Goal: Transaction & Acquisition: Purchase product/service

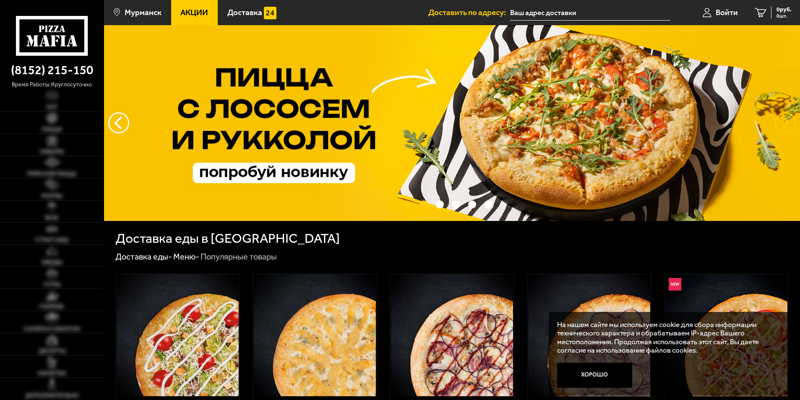
click at [785, 117] on button "предыдущий" at bounding box center [785, 122] width 21 height 21
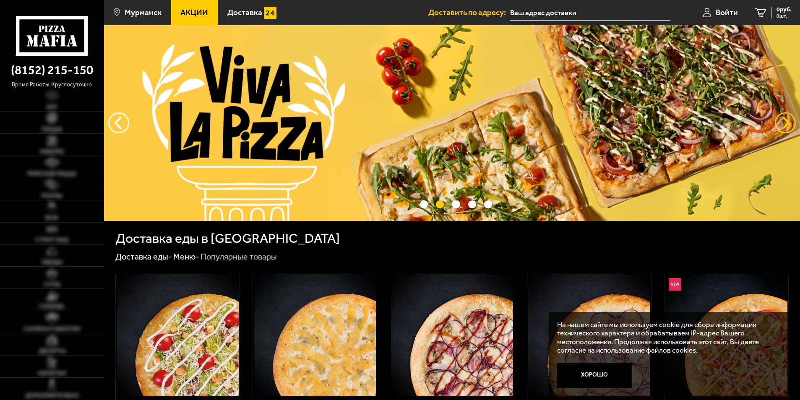
click at [785, 117] on button "предыдущий" at bounding box center [785, 122] width 21 height 21
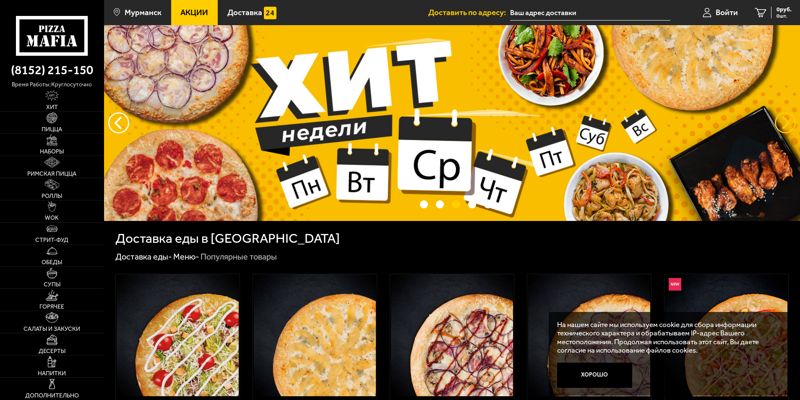
click at [785, 117] on button "предыдущий" at bounding box center [785, 122] width 21 height 21
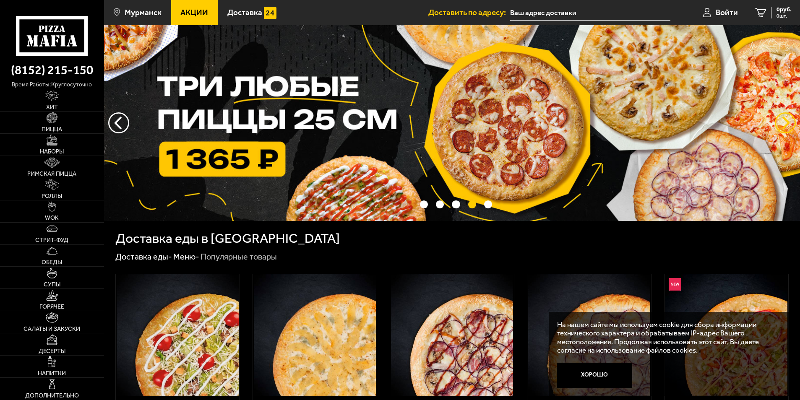
click at [785, 117] on button "предыдущий" at bounding box center [785, 122] width 21 height 21
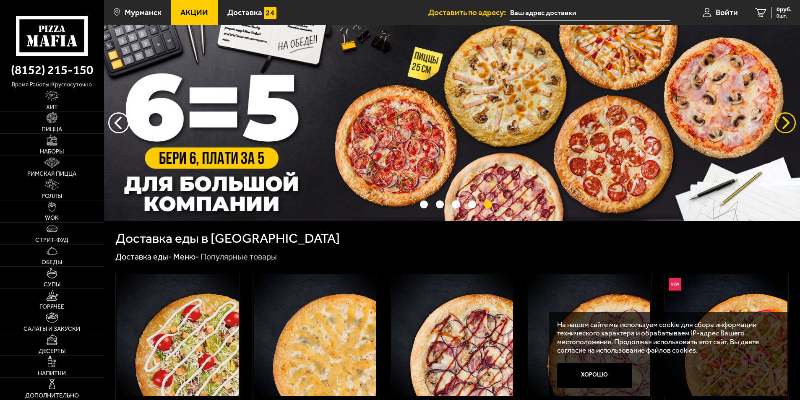
click at [785, 117] on button "предыдущий" at bounding box center [785, 122] width 21 height 21
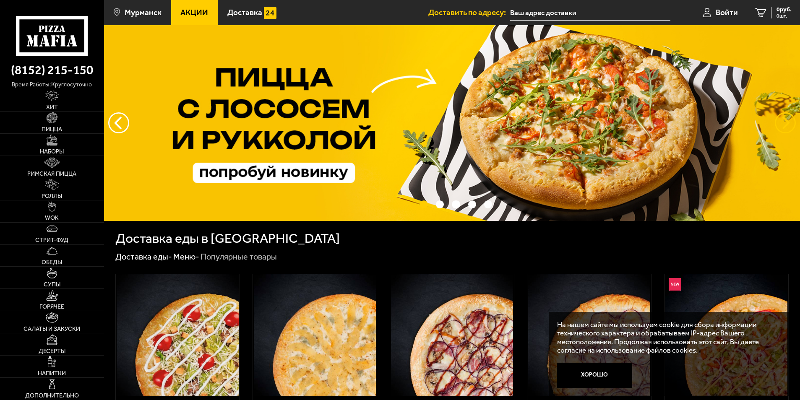
click at [785, 117] on button "предыдущий" at bounding box center [785, 122] width 21 height 21
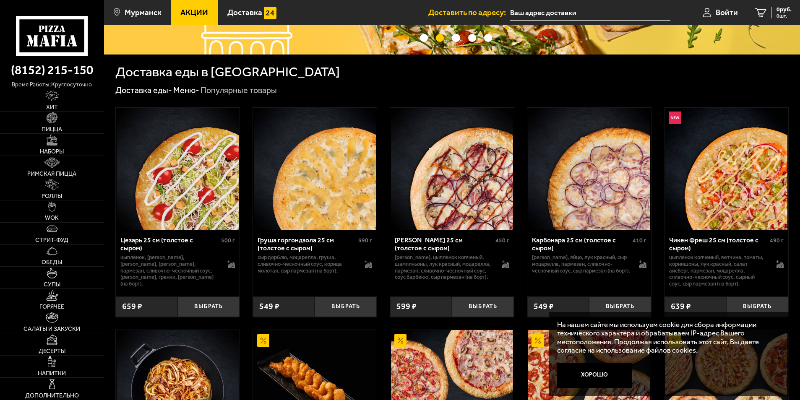
scroll to position [168, 0]
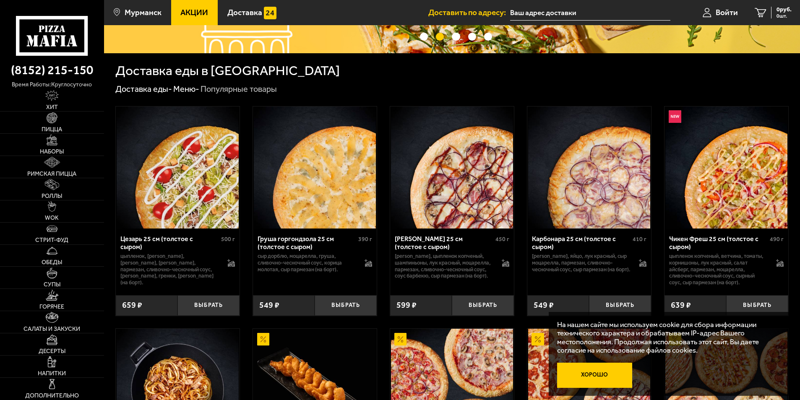
click at [608, 379] on button "Хорошо" at bounding box center [594, 375] width 75 height 25
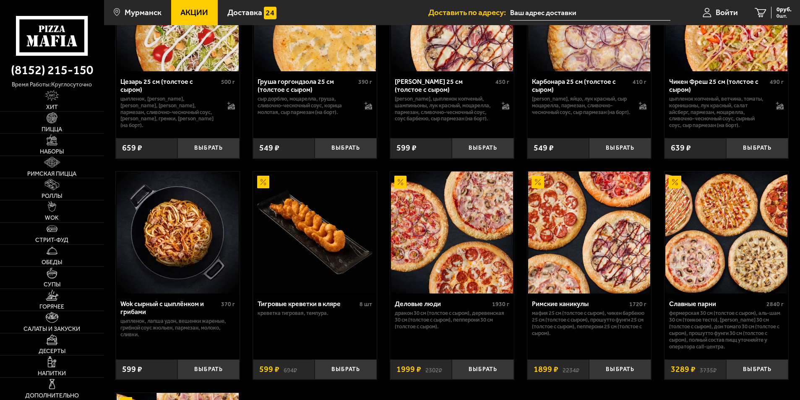
scroll to position [377, 0]
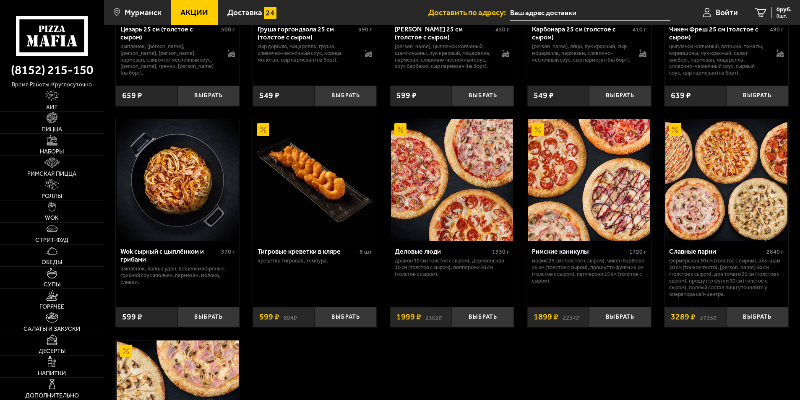
drag, startPoint x: 428, startPoint y: 254, endPoint x: 483, endPoint y: 357, distance: 117.3
click at [483, 357] on div "Цезарь 25 см (толстое с сыром) 500 г цыпленок, томаты черри, салат айсберг, моц…" at bounding box center [452, 217] width 696 height 664
click at [427, 252] on div "Деловые люди" at bounding box center [442, 251] width 95 height 8
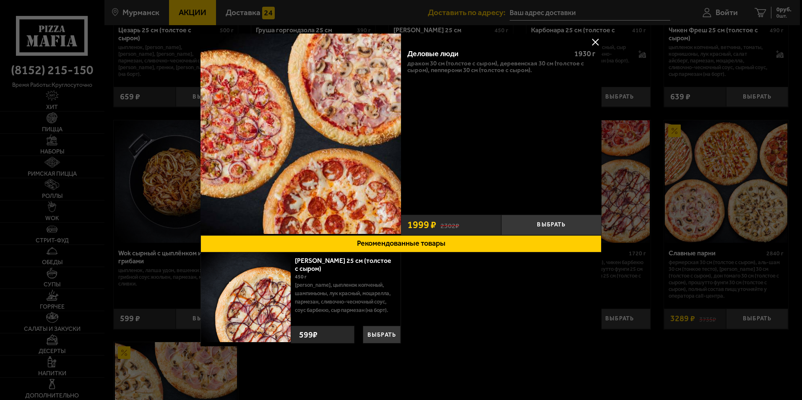
click at [594, 43] on button at bounding box center [595, 42] width 13 height 13
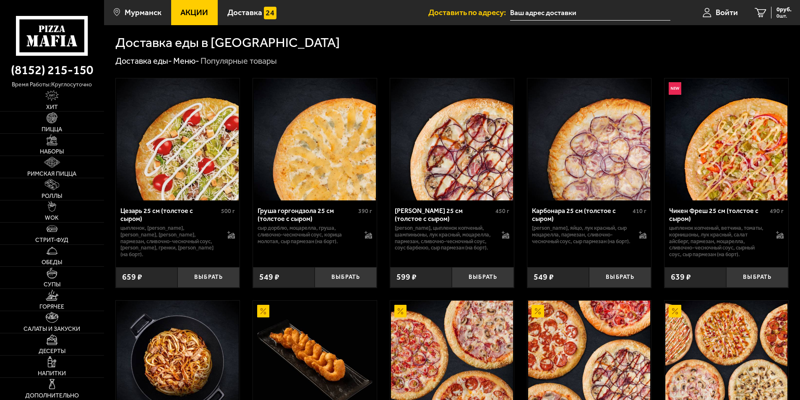
scroll to position [168, 0]
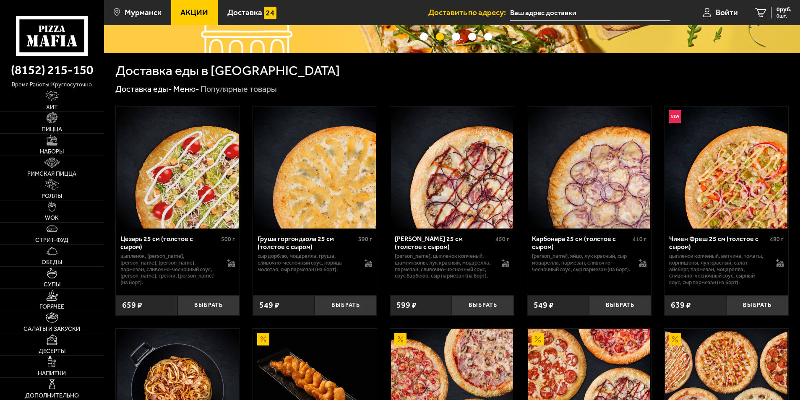
drag, startPoint x: 64, startPoint y: 42, endPoint x: 377, endPoint y: 81, distance: 316.2
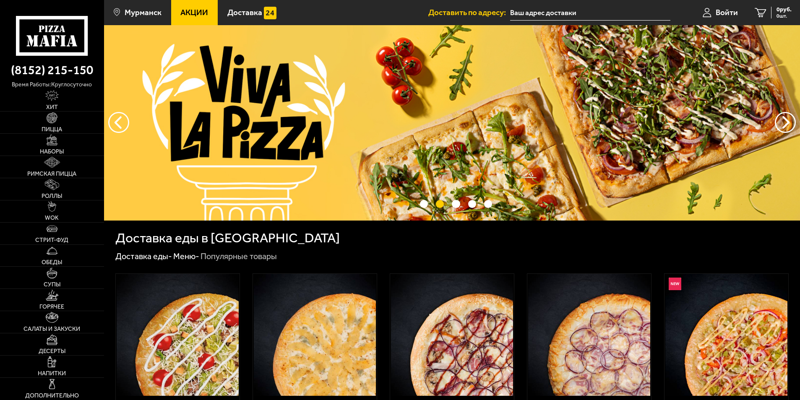
scroll to position [0, 0]
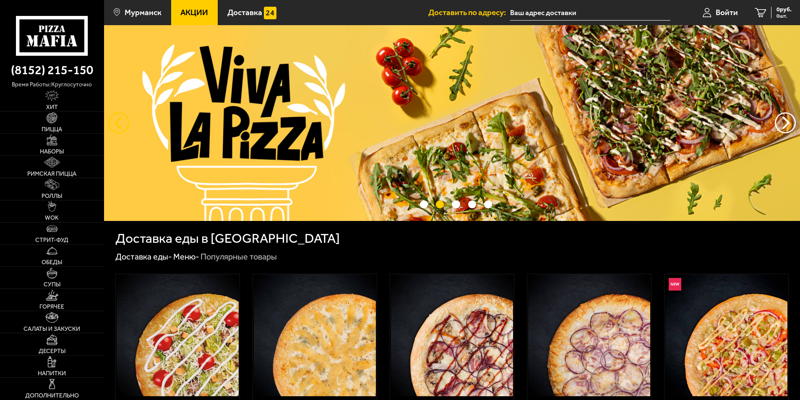
click at [115, 119] on button "следующий" at bounding box center [118, 122] width 21 height 21
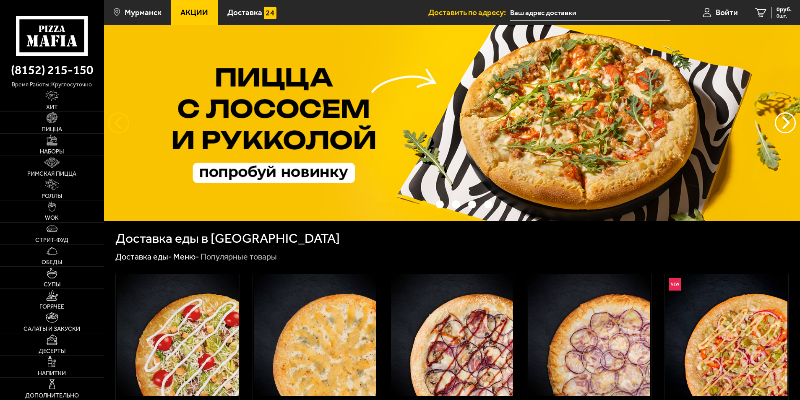
click at [115, 119] on button "следующий" at bounding box center [118, 122] width 21 height 21
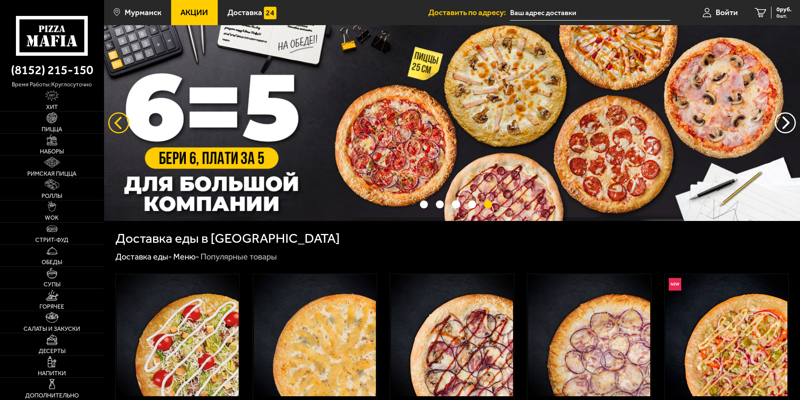
click at [117, 120] on button "следующий" at bounding box center [118, 122] width 21 height 21
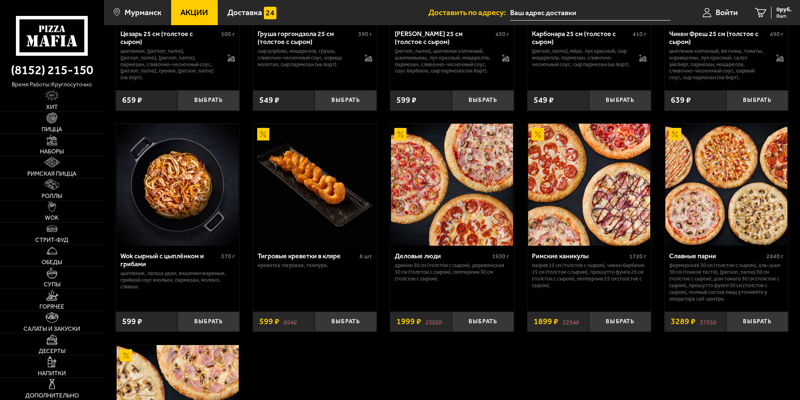
scroll to position [461, 0]
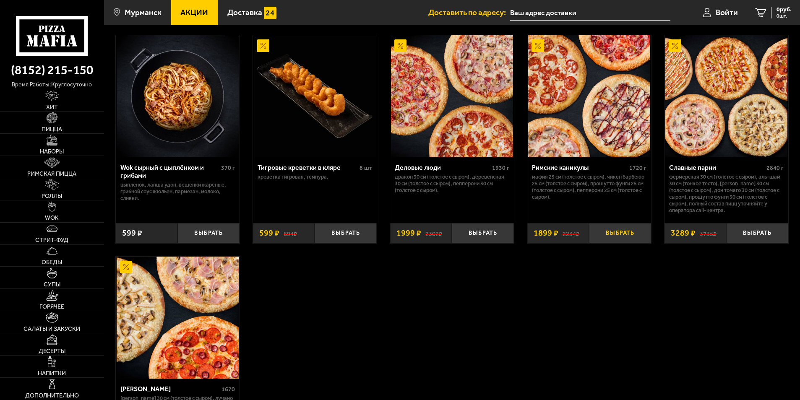
click at [617, 234] on button "Выбрать" at bounding box center [620, 233] width 62 height 21
click at [765, 12] on div "1899 руб. 1 шт." at bounding box center [776, 13] width 31 height 12
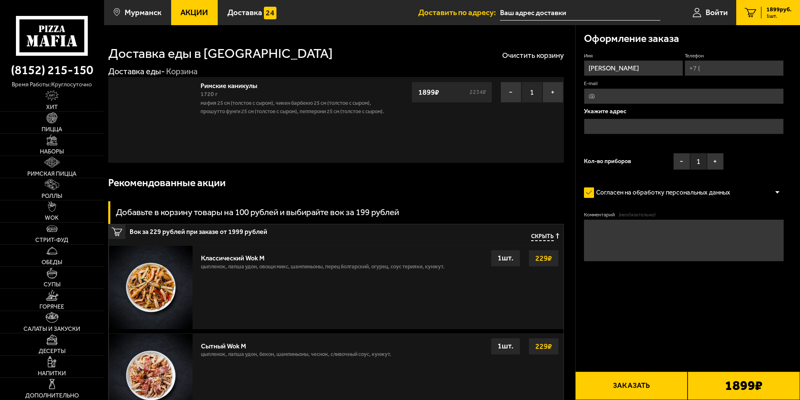
type input "[STREET_ADDRESS]"
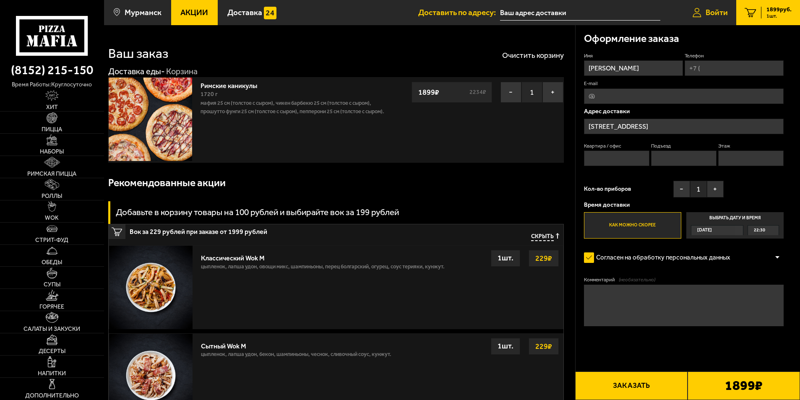
click at [719, 16] on span "Войти" at bounding box center [716, 12] width 22 height 8
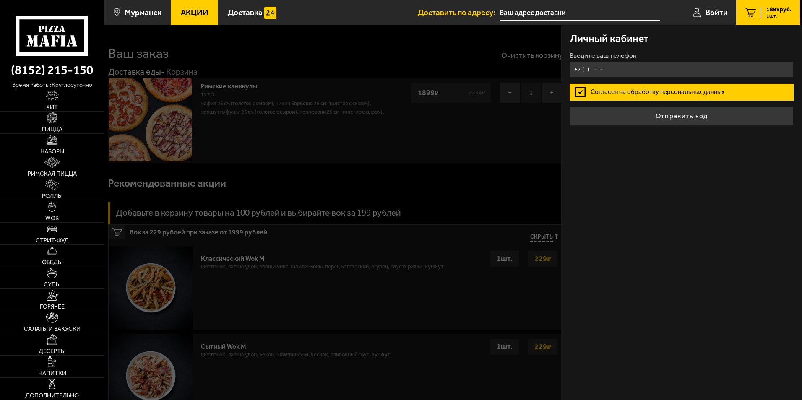
click at [610, 69] on input "+7 ( ) - -" at bounding box center [682, 69] width 224 height 16
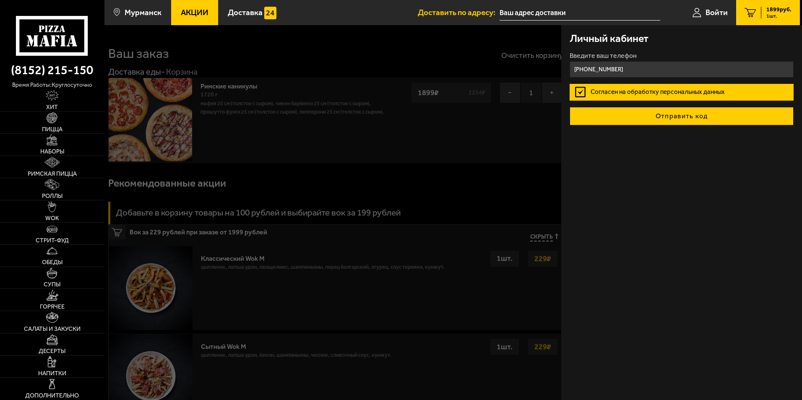
type input "+7 (921) 030-55-53"
click at [662, 121] on button "Отправить код" at bounding box center [682, 116] width 224 height 18
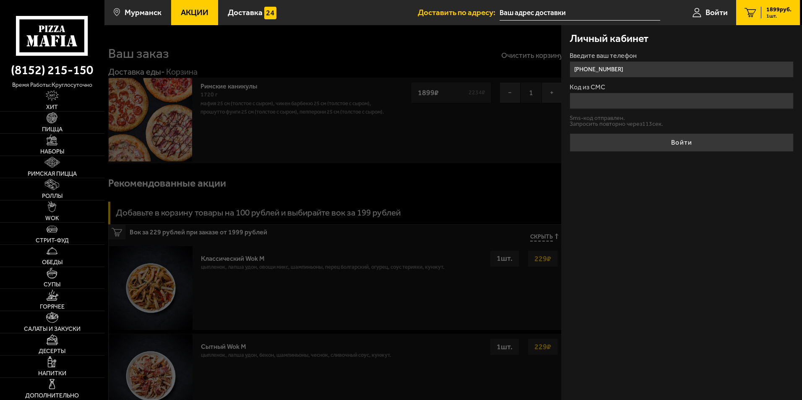
click at [654, 93] on input "Код из СМС" at bounding box center [682, 101] width 224 height 16
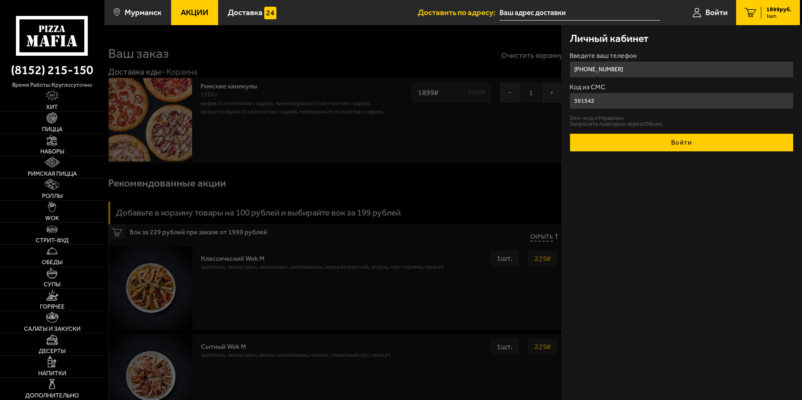
type input "591542"
click at [653, 146] on button "Войти" at bounding box center [682, 142] width 224 height 18
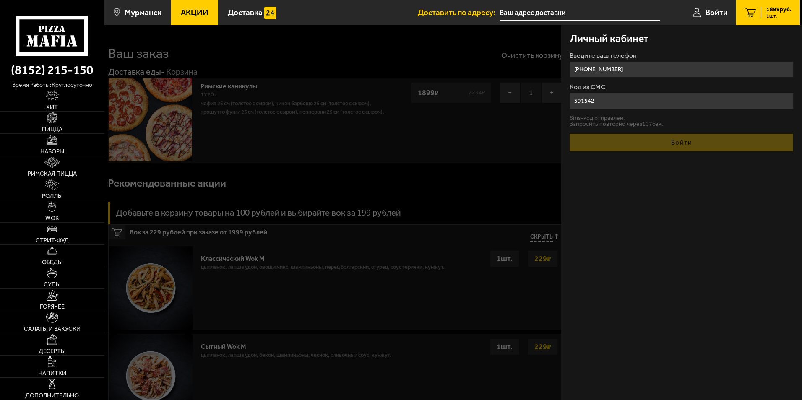
type input "33"
type input "3"
type input "1"
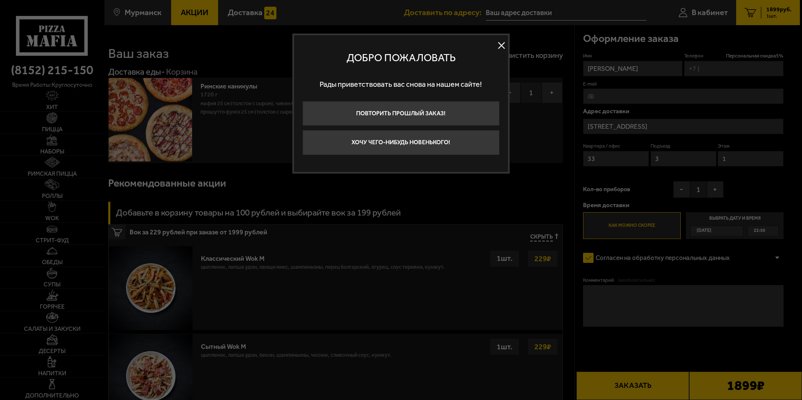
type input "+7 (921) 030-55-53"
click at [407, 143] on button "Хочу чего-нибудь новенького!" at bounding box center [400, 142] width 197 height 25
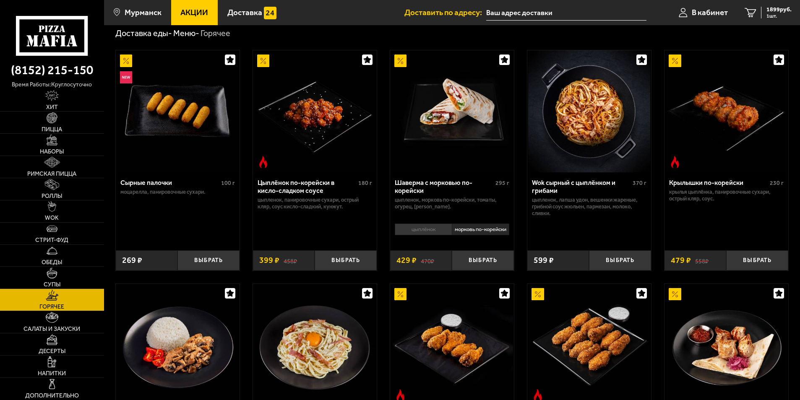
scroll to position [84, 0]
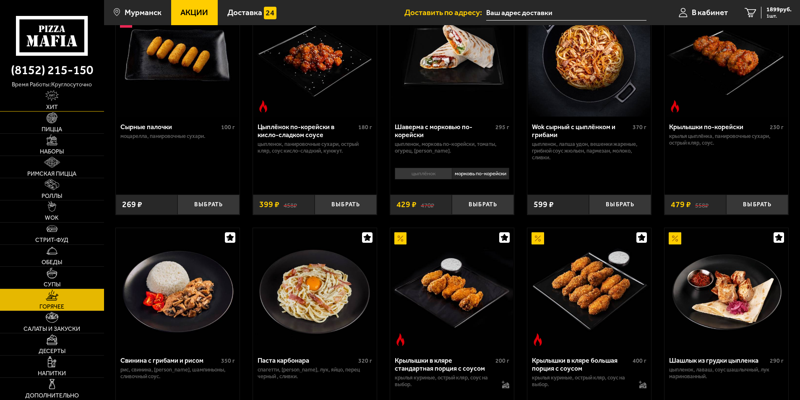
click at [58, 98] on img at bounding box center [51, 95] width 13 height 11
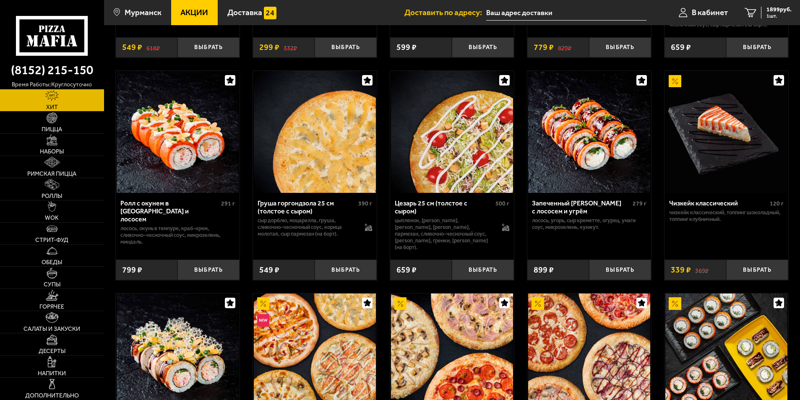
scroll to position [42, 0]
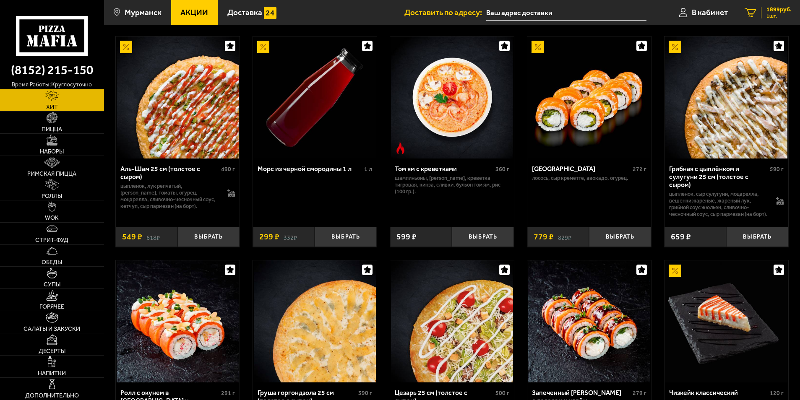
click at [779, 19] on link "1 1899 руб. 1 шт." at bounding box center [768, 12] width 64 height 25
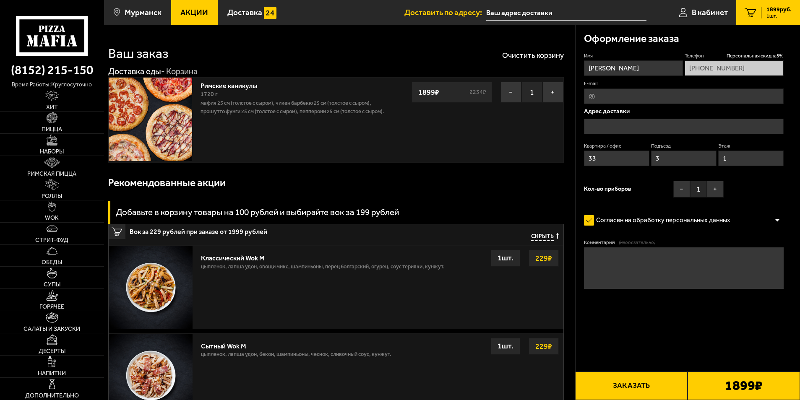
type input "[STREET_ADDRESS]"
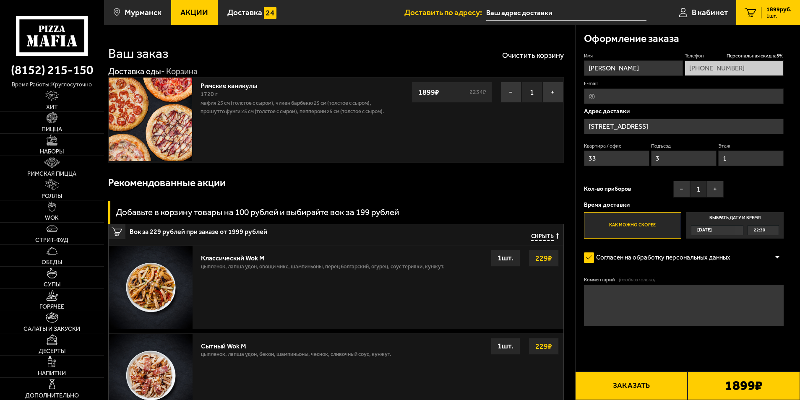
click at [756, 229] on span "22:30" at bounding box center [759, 231] width 11 height 10
click at [0, 0] on input "Выбрать дату и время Сегодня 22:30" at bounding box center [0, 0] width 0 height 0
click at [760, 229] on span "22:30" at bounding box center [759, 231] width 11 height 10
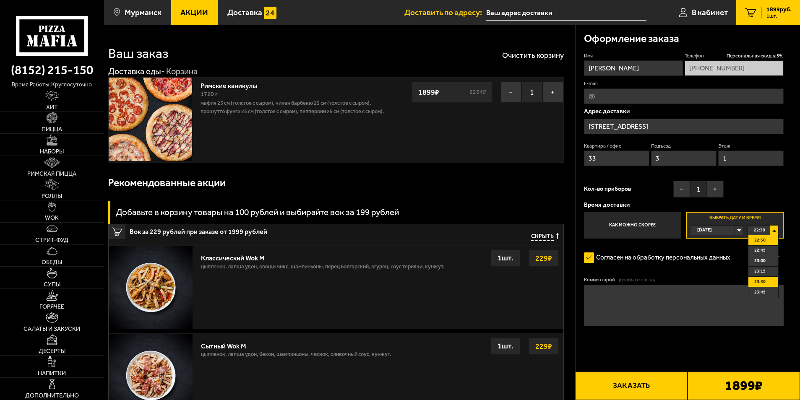
click at [759, 282] on span "23:30" at bounding box center [759, 282] width 11 height 10
click at [761, 229] on span "23:30" at bounding box center [759, 231] width 11 height 10
click at [762, 280] on span "23:30" at bounding box center [759, 282] width 11 height 10
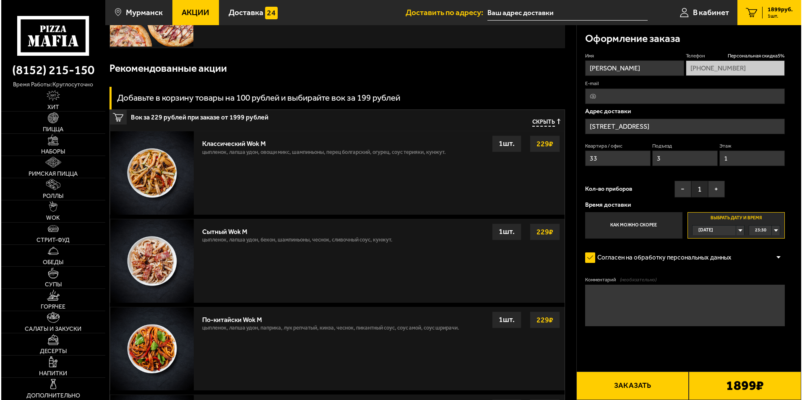
scroll to position [126, 0]
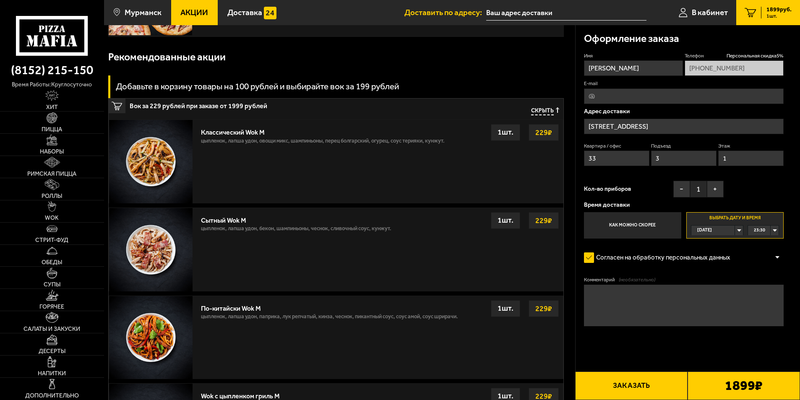
click at [636, 391] on button "Заказать" at bounding box center [631, 386] width 112 height 29
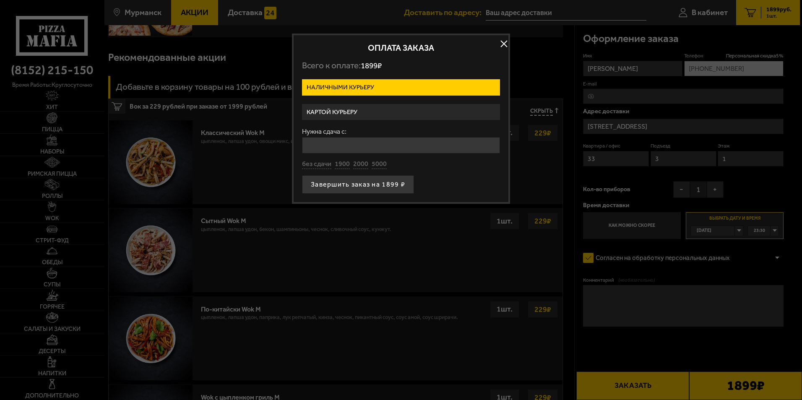
click at [358, 109] on label "Картой курьеру" at bounding box center [401, 112] width 198 height 16
click at [0, 0] on input "Картой курьеру" at bounding box center [0, 0] width 0 height 0
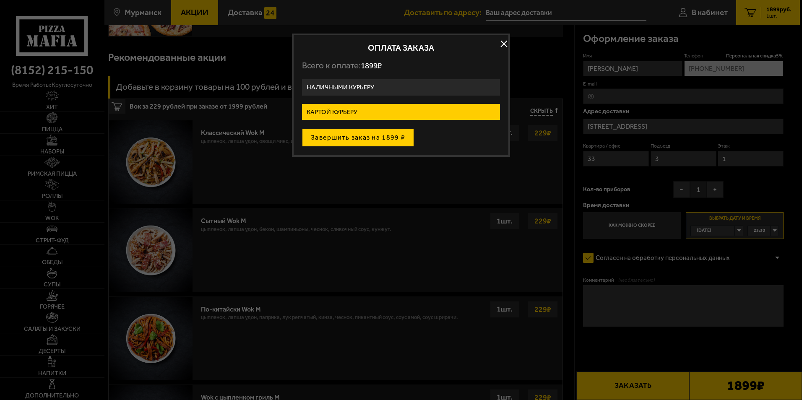
click at [362, 135] on button "Завершить заказ на 1899 ₽" at bounding box center [358, 137] width 112 height 18
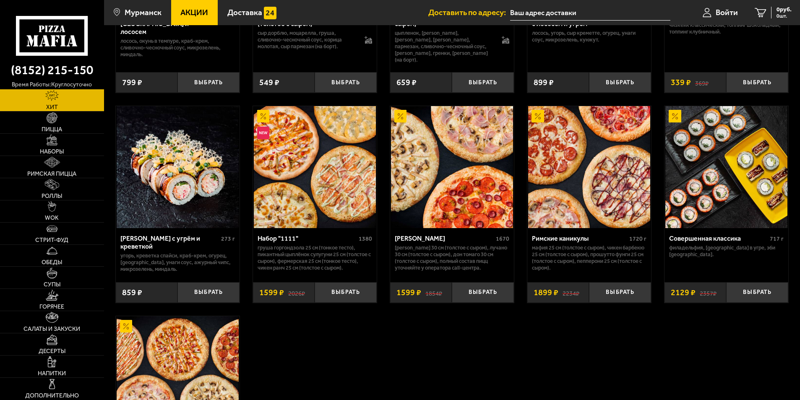
scroll to position [419, 0]
click at [616, 291] on button "Выбрать" at bounding box center [620, 292] width 62 height 21
click at [777, 10] on span "3264 руб." at bounding box center [778, 10] width 25 height 6
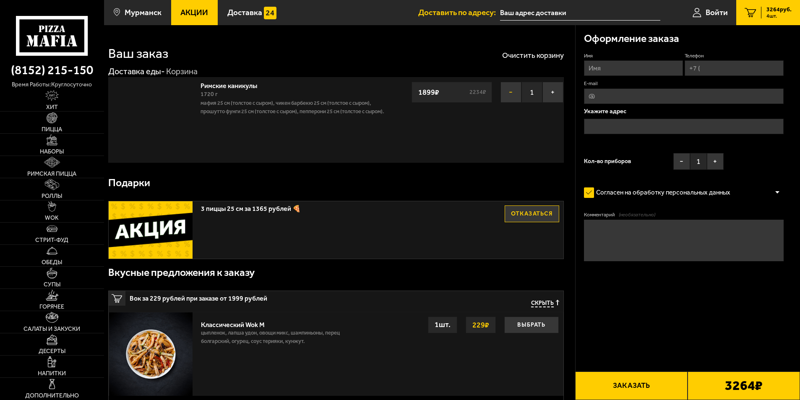
type input "[STREET_ADDRESS]"
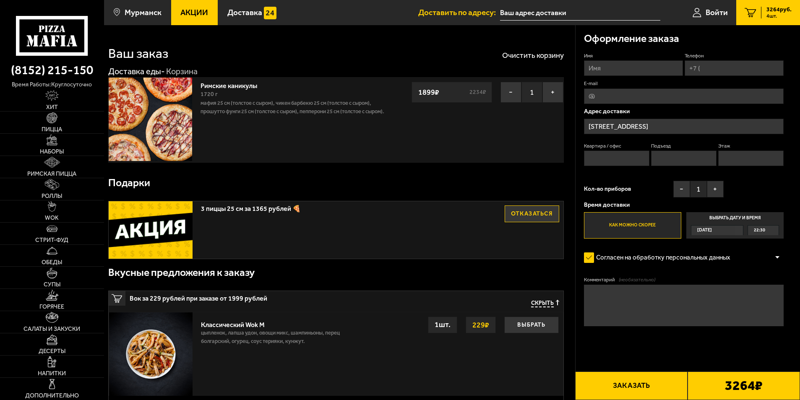
click at [518, 216] on button "Отказаться" at bounding box center [532, 213] width 55 height 17
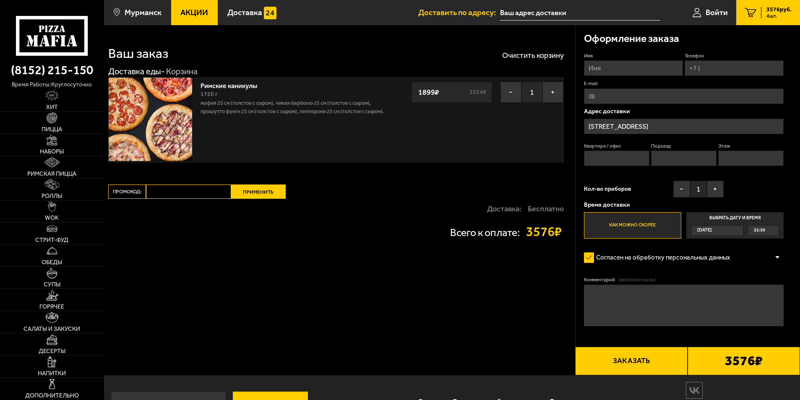
click at [499, 177] on div "Ваш заказ Очистить корзину Доставка еды - Корзина Римские каникулы 1720 г Мафия…" at bounding box center [339, 200] width 471 height 350
click at [606, 162] on input "Квартира / офис" at bounding box center [617, 159] width 66 height 16
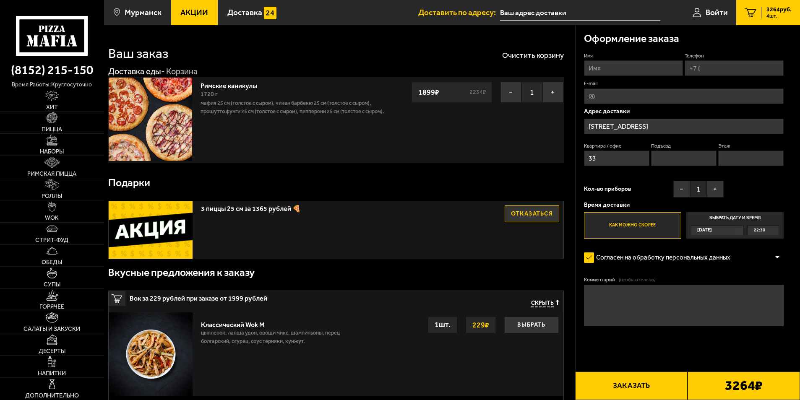
type input "33"
click at [671, 161] on input "Подъезд" at bounding box center [684, 159] width 66 height 16
type input "3"
click at [738, 160] on input "Этаж" at bounding box center [751, 159] width 66 height 16
type input "1"
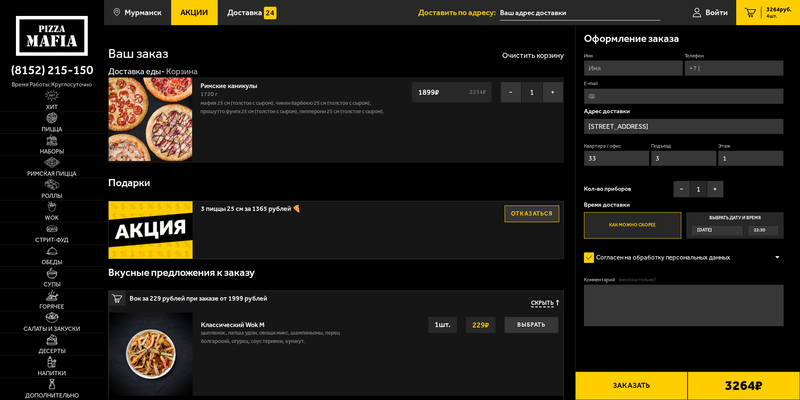
click at [753, 185] on div "Имя Телефон E-mail Адрес доставки Зелёная улица, 78, подъезд 3 Квартира / офис …" at bounding box center [684, 145] width 200 height 187
click at [717, 188] on button "+" at bounding box center [715, 189] width 17 height 17
click at [762, 183] on div "Имя Телефон E-mail Адрес доставки Зелёная улица, 78, подъезд 3 Квартира / офис …" at bounding box center [684, 145] width 200 height 187
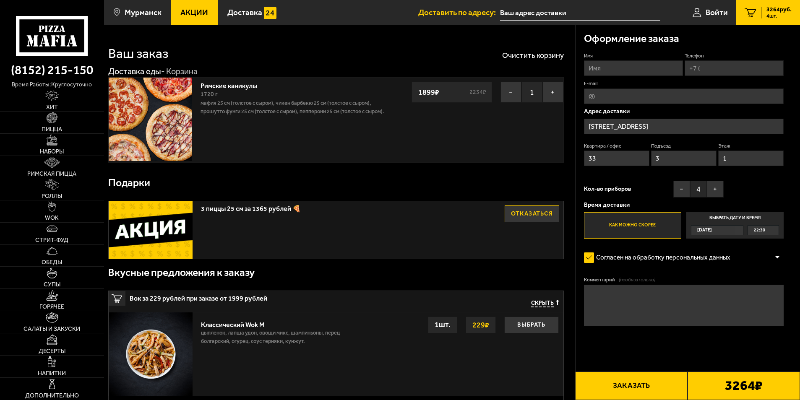
click at [720, 231] on div "[DATE]" at bounding box center [713, 231] width 44 height 10
click at [0, 0] on input "Выбрать дату и время Сегодня 22:30" at bounding box center [0, 0] width 0 height 0
click at [759, 231] on span "22:30" at bounding box center [759, 231] width 11 height 10
click at [0, 0] on input "Выбрать дату и время Сегодня 22:30" at bounding box center [0, 0] width 0 height 0
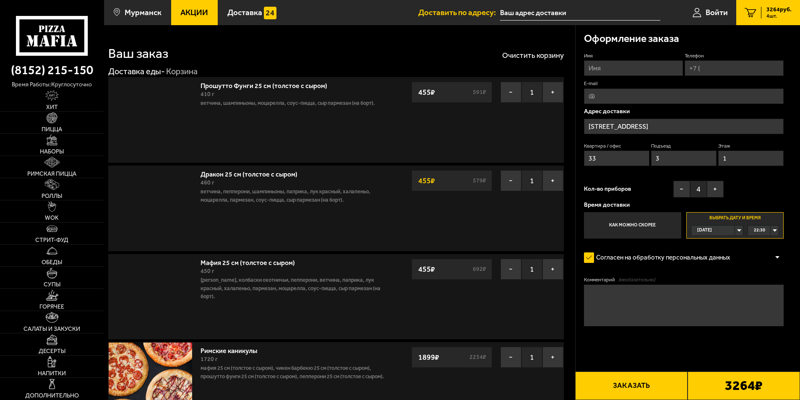
click at [761, 229] on span "22:30" at bounding box center [759, 231] width 11 height 10
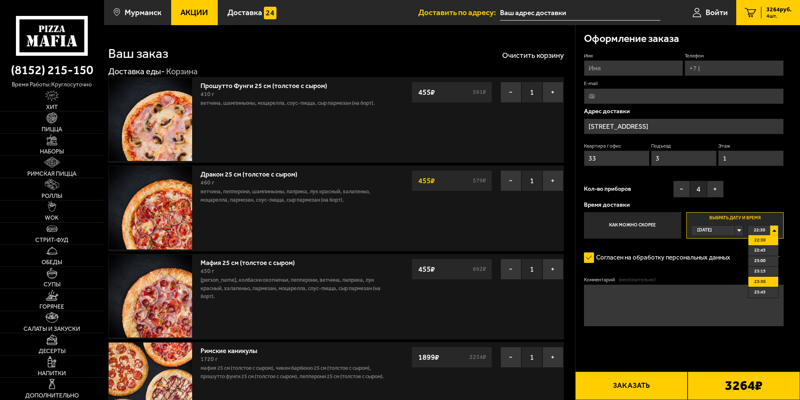
click at [767, 281] on li "23:30" at bounding box center [763, 282] width 30 height 10
click at [754, 183] on div "Имя Телефон E-mail Адрес доставки Зелёная улица, 78, подъезд 3 Квартира / офис …" at bounding box center [684, 145] width 200 height 187
click at [630, 59] on label "Имя" at bounding box center [633, 55] width 99 height 7
click at [630, 60] on input "Имя" at bounding box center [633, 68] width 99 height 16
click at [629, 63] on input "Имя" at bounding box center [633, 68] width 99 height 16
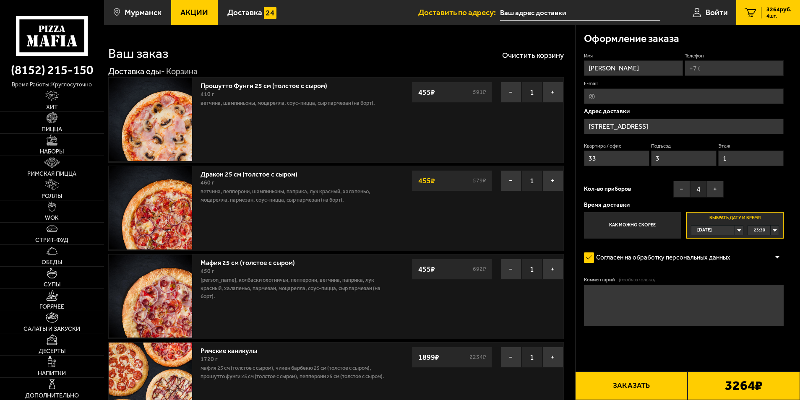
type input "[PERSON_NAME]"
type input "+7 (921) 030-55-53"
click at [658, 44] on h3 "Оформление заказа" at bounding box center [631, 39] width 95 height 10
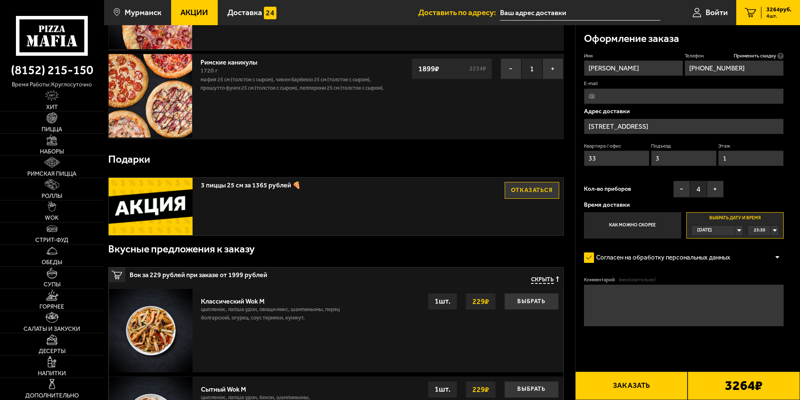
scroll to position [294, 0]
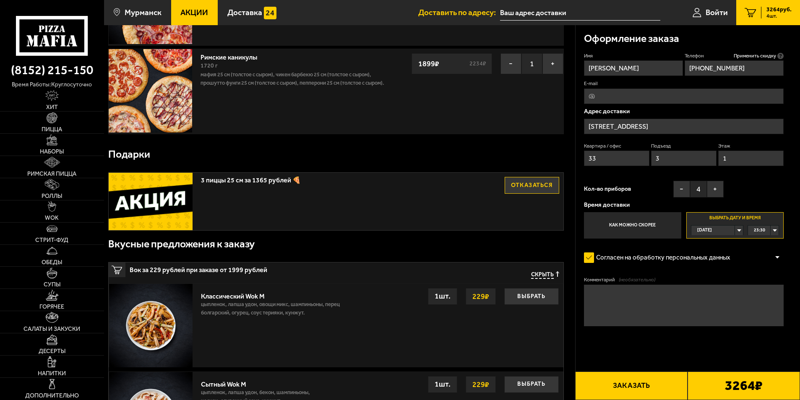
click at [528, 183] on button "Отказаться" at bounding box center [532, 185] width 55 height 17
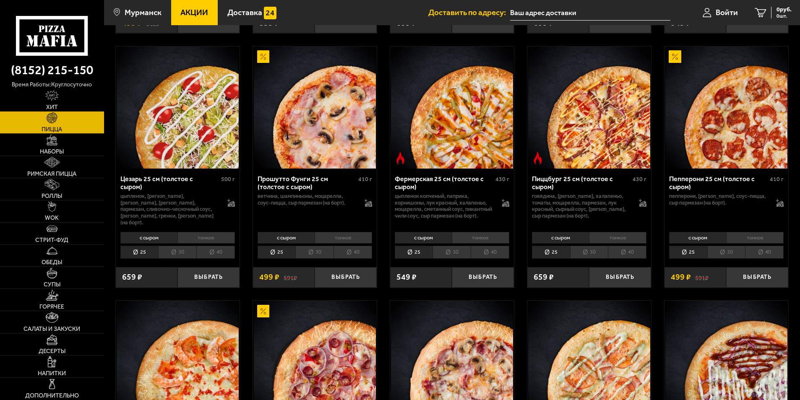
scroll to position [755, 0]
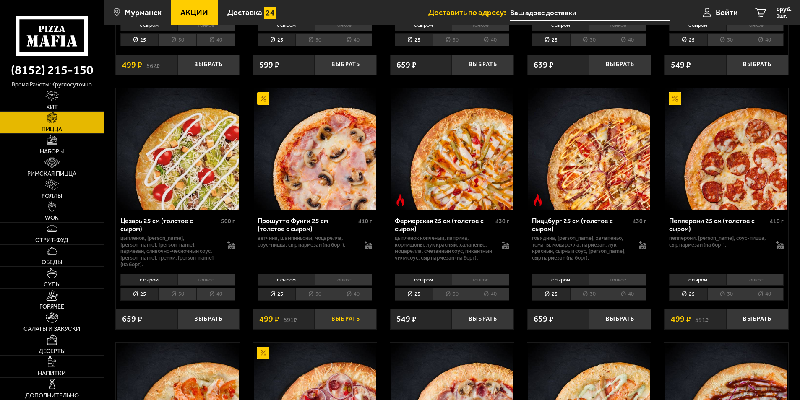
click at [341, 320] on button "Выбрать" at bounding box center [346, 319] width 62 height 21
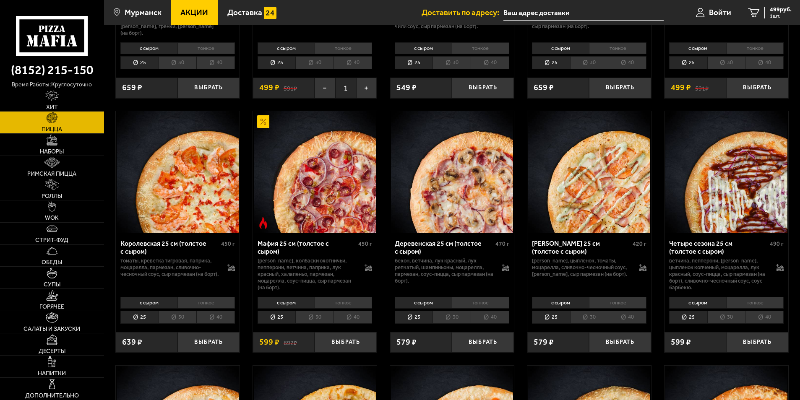
scroll to position [1007, 0]
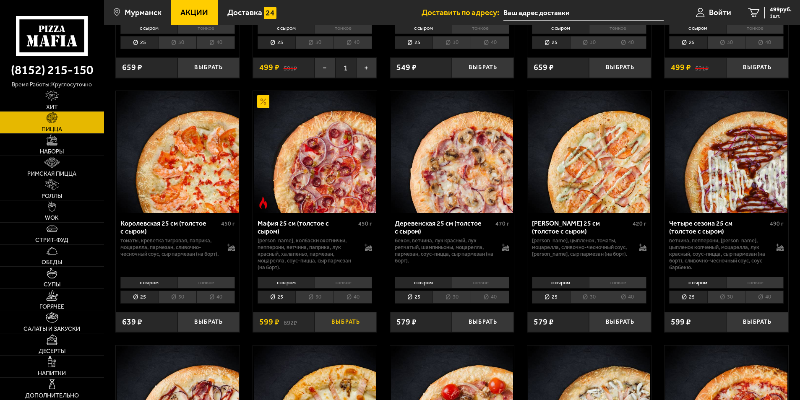
click at [337, 325] on button "Выбрать" at bounding box center [346, 322] width 62 height 21
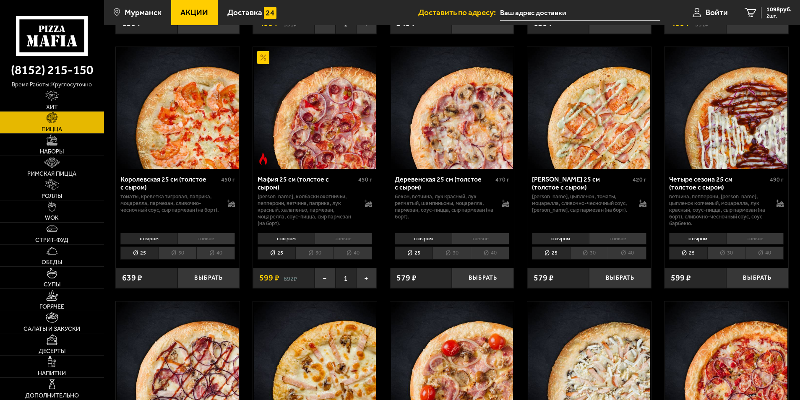
scroll to position [1132, 0]
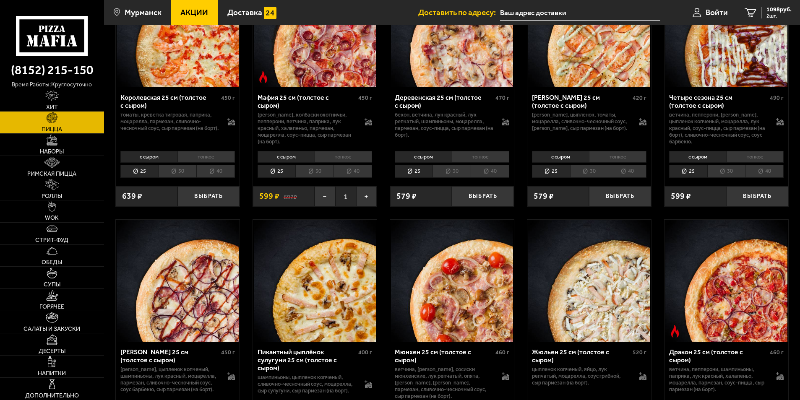
click at [319, 177] on li "30" at bounding box center [314, 171] width 38 height 13
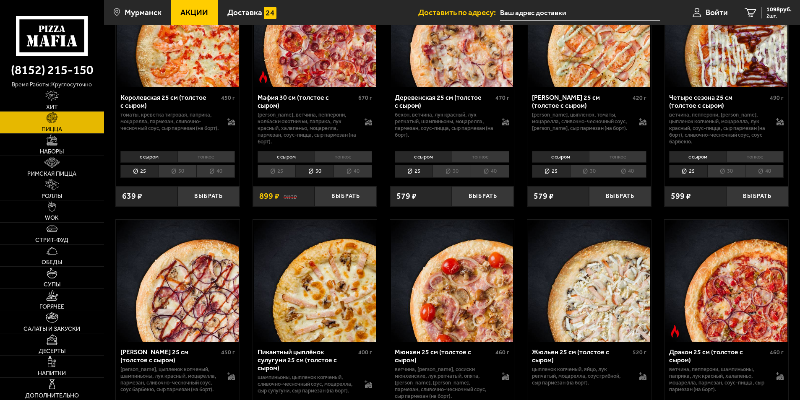
click at [275, 175] on li "25" at bounding box center [276, 171] width 38 height 13
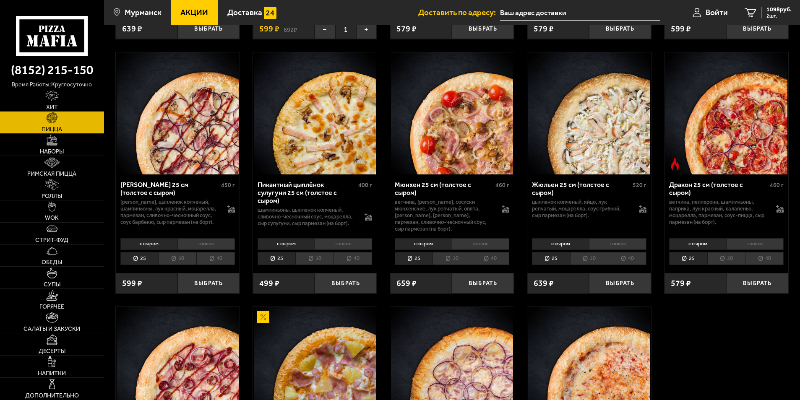
scroll to position [1300, 0]
click at [760, 288] on button "Выбрать" at bounding box center [757, 283] width 62 height 21
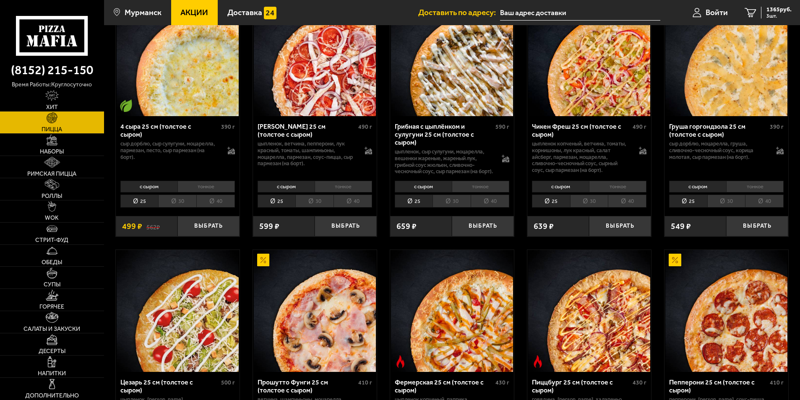
scroll to position [461, 0]
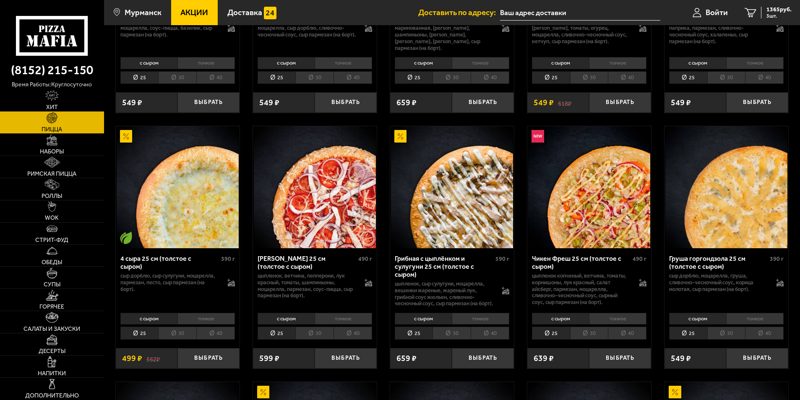
click at [550, 13] on input "text" at bounding box center [580, 13] width 160 height 16
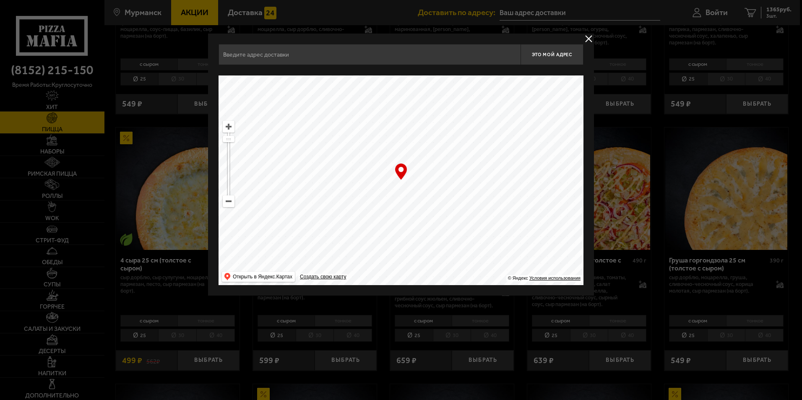
drag, startPoint x: 355, startPoint y: 200, endPoint x: 441, endPoint y: 130, distance: 111.1
click at [441, 130] on ymaps at bounding box center [400, 180] width 365 height 210
drag, startPoint x: 457, startPoint y: 200, endPoint x: 450, endPoint y: 185, distance: 16.9
click at [450, 185] on ymaps at bounding box center [400, 180] width 365 height 210
drag, startPoint x: 283, startPoint y: 204, endPoint x: 487, endPoint y: 107, distance: 225.3
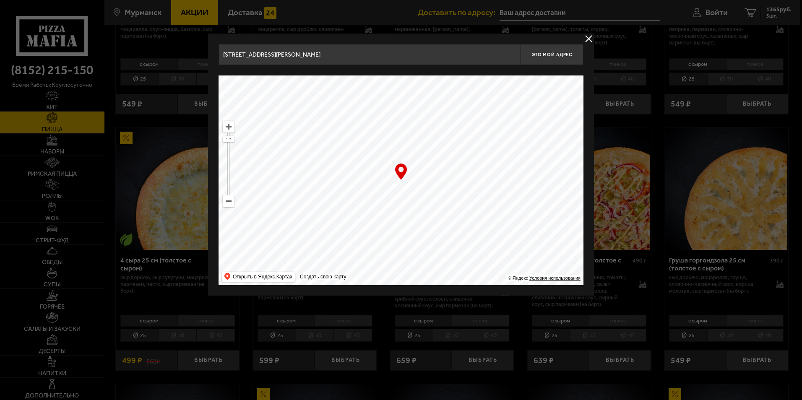
click at [487, 107] on ymaps at bounding box center [400, 180] width 365 height 210
drag, startPoint x: 422, startPoint y: 184, endPoint x: 431, endPoint y: 96, distance: 88.5
click at [430, 97] on ymaps at bounding box center [400, 180] width 365 height 210
drag, startPoint x: 361, startPoint y: 167, endPoint x: 429, endPoint y: 114, distance: 86.4
click at [415, 127] on ymaps at bounding box center [400, 180] width 365 height 210
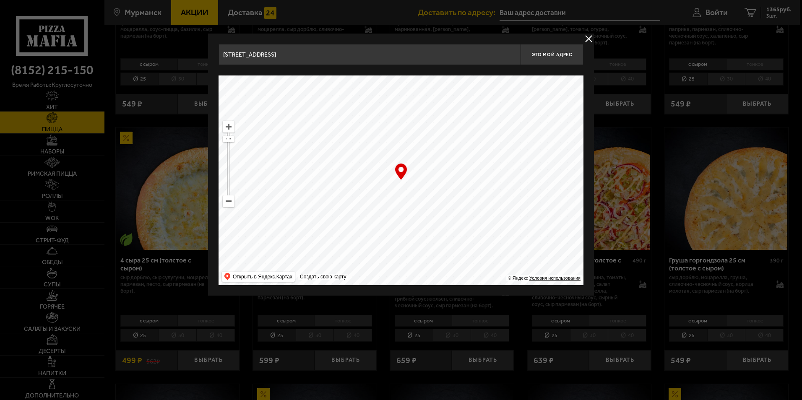
click at [425, 153] on ymaps at bounding box center [400, 180] width 365 height 210
drag, startPoint x: 387, startPoint y: 228, endPoint x: 419, endPoint y: 153, distance: 82.1
click at [414, 164] on ymaps at bounding box center [400, 180] width 365 height 210
drag, startPoint x: 428, startPoint y: 205, endPoint x: 410, endPoint y: 156, distance: 52.3
click at [411, 163] on ymaps at bounding box center [400, 180] width 365 height 210
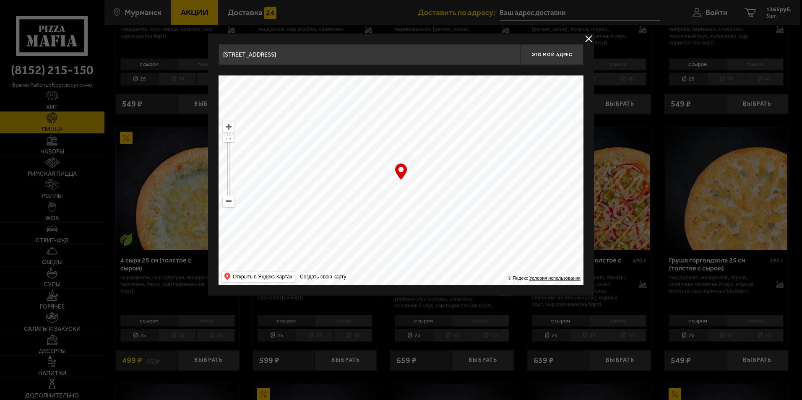
drag, startPoint x: 411, startPoint y: 192, endPoint x: 382, endPoint y: 141, distance: 58.4
click at [400, 150] on ymaps at bounding box center [400, 180] width 365 height 210
drag, startPoint x: 468, startPoint y: 162, endPoint x: 400, endPoint y: 137, distance: 72.7
click at [403, 135] on ymaps at bounding box center [400, 180] width 365 height 210
drag, startPoint x: 476, startPoint y: 206, endPoint x: 446, endPoint y: 154, distance: 59.8
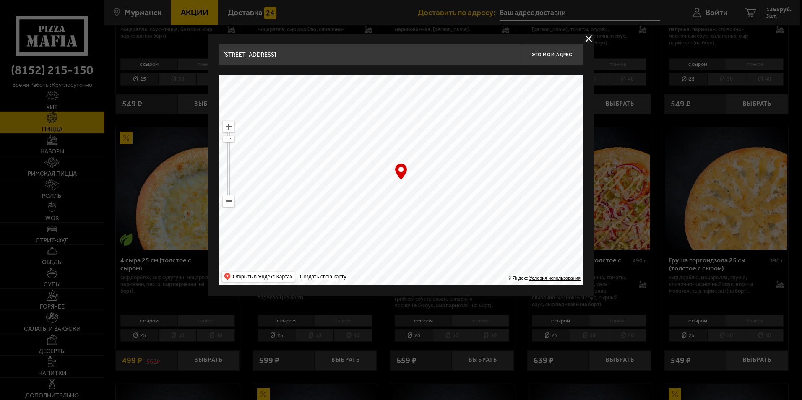
click at [447, 156] on ymaps at bounding box center [400, 180] width 365 height 210
drag, startPoint x: 437, startPoint y: 140, endPoint x: 424, endPoint y: 166, distance: 28.9
click at [424, 166] on ymaps at bounding box center [400, 180] width 365 height 210
click at [460, 59] on input "Зелёная улица, 78" at bounding box center [369, 54] width 302 height 21
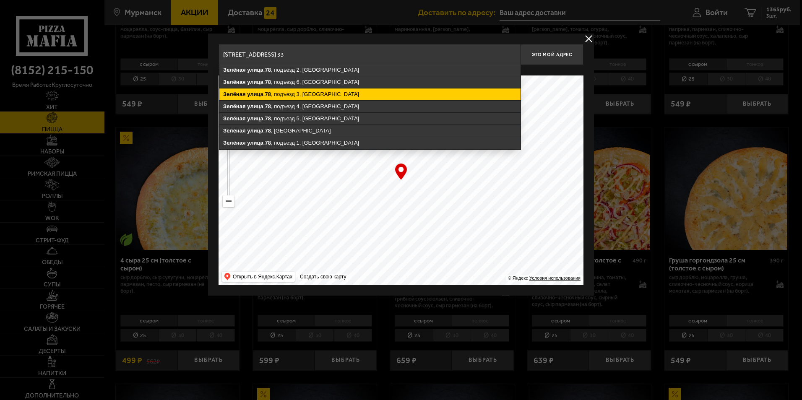
click at [354, 94] on ymaps "Зелёная улица , 78 , подъезд 3, Мурманск" at bounding box center [369, 94] width 301 height 12
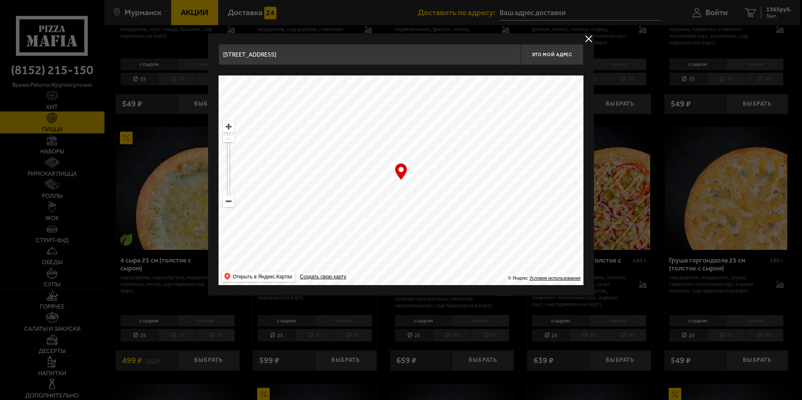
click at [344, 55] on input "Мурманск, Зелёная улица, 78, подъезд 3" at bounding box center [369, 54] width 302 height 21
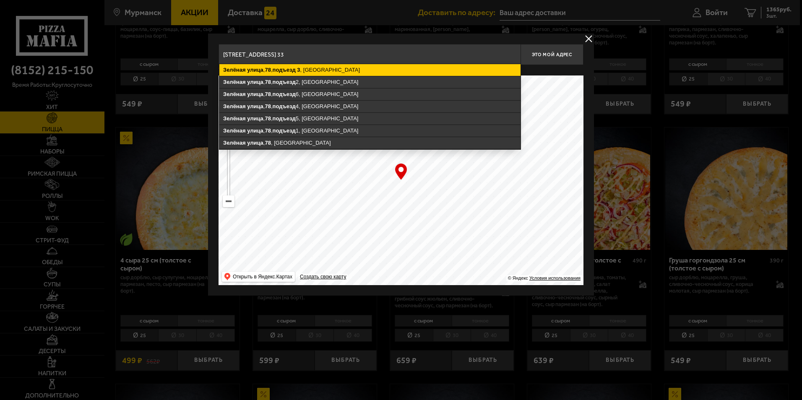
click at [341, 72] on ymaps "Зелёная улица , 78 , подъезд 3 , Мурманск" at bounding box center [369, 70] width 301 height 12
type input "Мурманск, Зелёная улица, 78, подъезд 3"
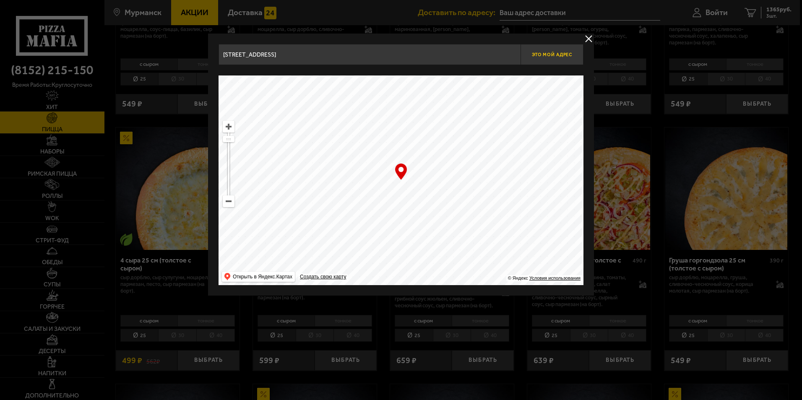
click at [557, 55] on span "Это мой адрес" at bounding box center [552, 54] width 40 height 5
type input "[STREET_ADDRESS]"
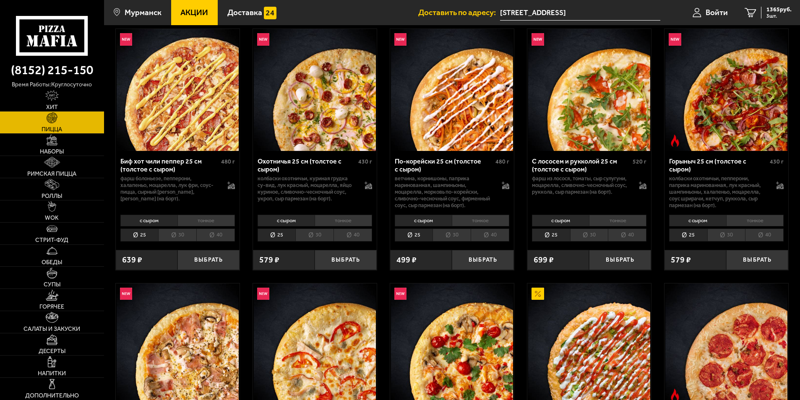
scroll to position [0, 0]
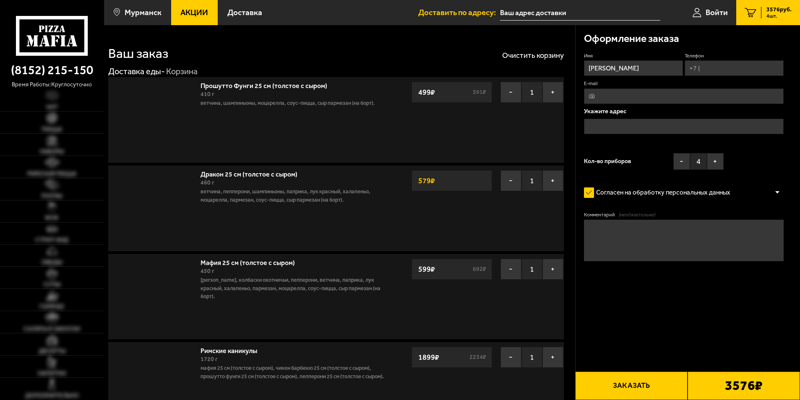
scroll to position [294, 0]
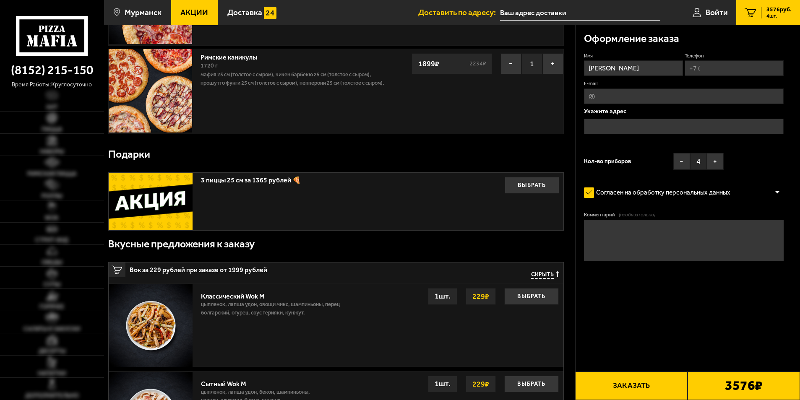
type input "[STREET_ADDRESS]"
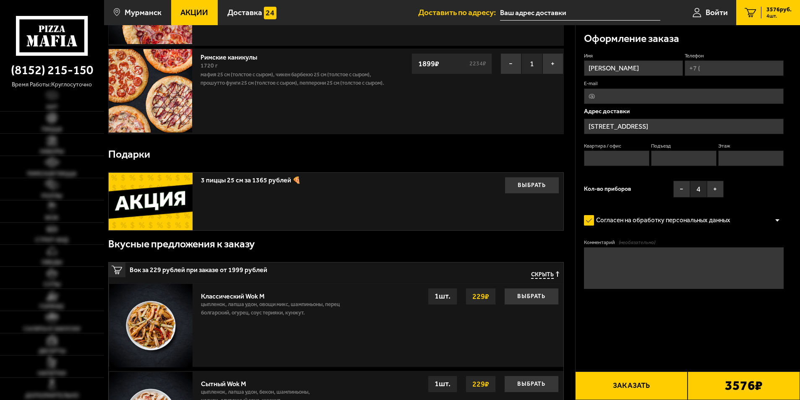
type input "[STREET_ADDRESS]"
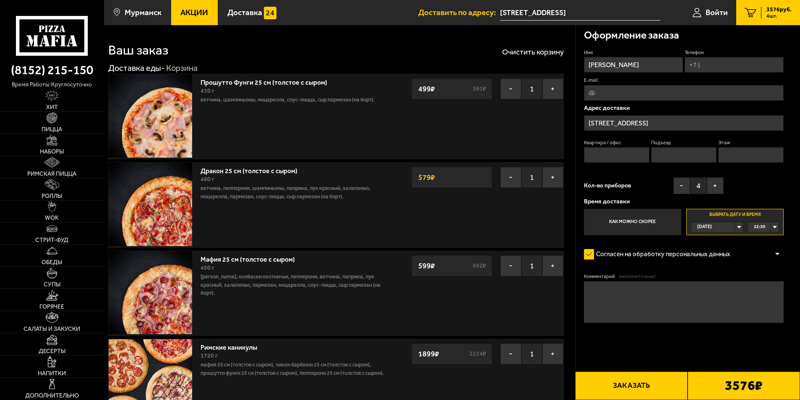
scroll to position [0, 0]
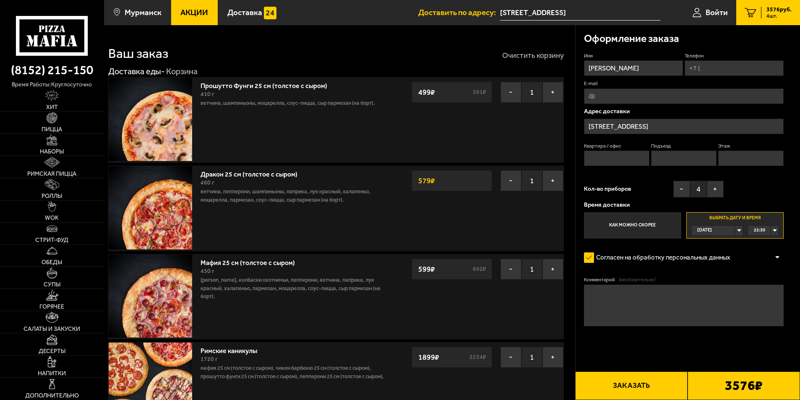
click at [541, 56] on button "Очистить корзину" at bounding box center [533, 56] width 62 height 8
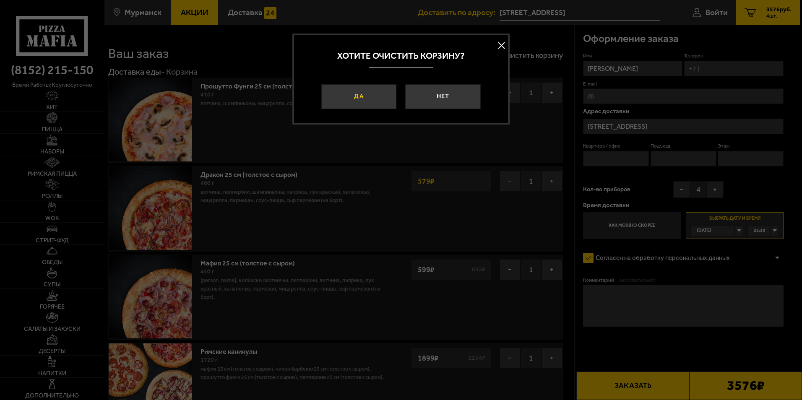
click at [390, 90] on button "Да" at bounding box center [358, 96] width 75 height 25
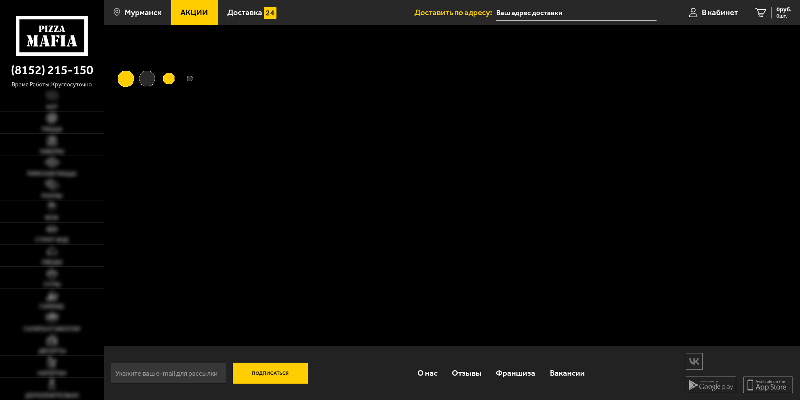
type input "[STREET_ADDRESS]"
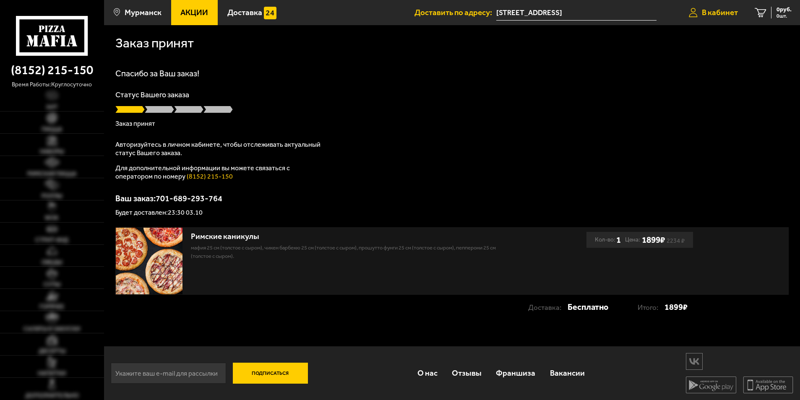
click at [722, 11] on span "В кабинет" at bounding box center [720, 12] width 36 height 8
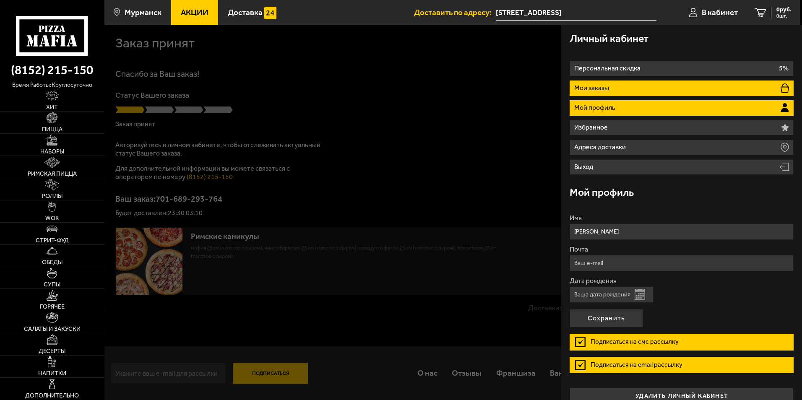
click at [598, 89] on p "Мои заказы" at bounding box center [592, 88] width 37 height 7
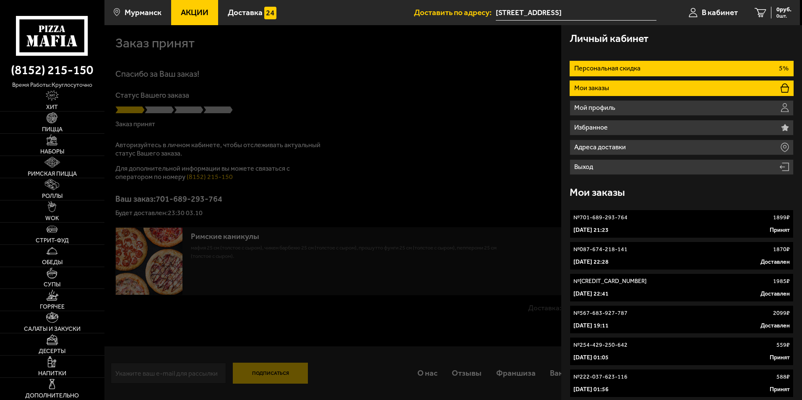
click at [621, 63] on li "Персональная скидка 5%" at bounding box center [682, 69] width 224 height 16
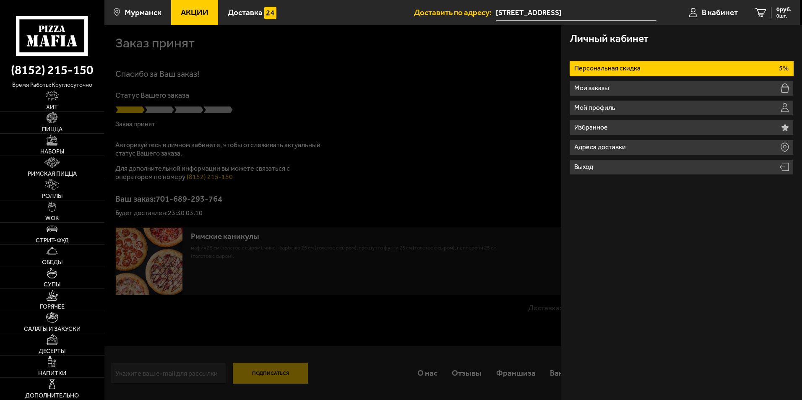
click at [776, 70] on li "Персональная скидка 5%" at bounding box center [682, 69] width 224 height 16
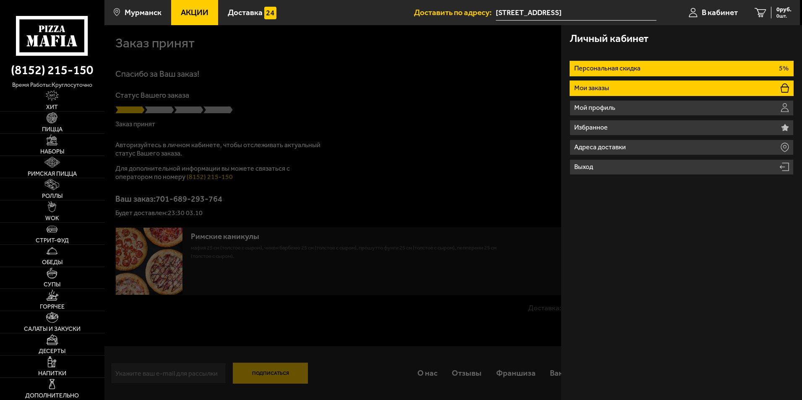
click at [636, 91] on li "Мои заказы" at bounding box center [682, 89] width 224 height 16
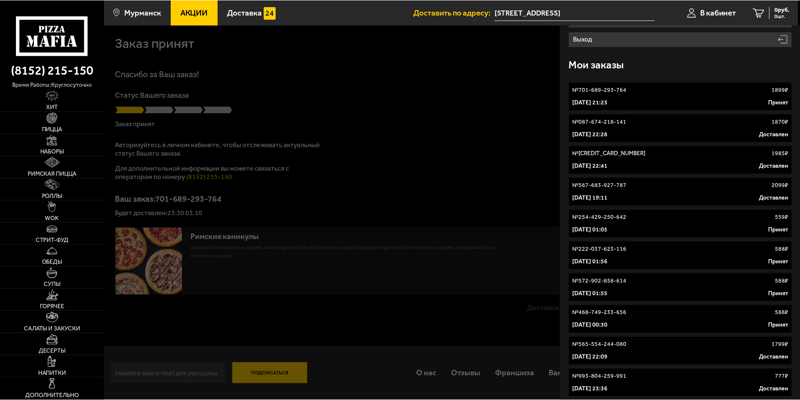
scroll to position [128, 0]
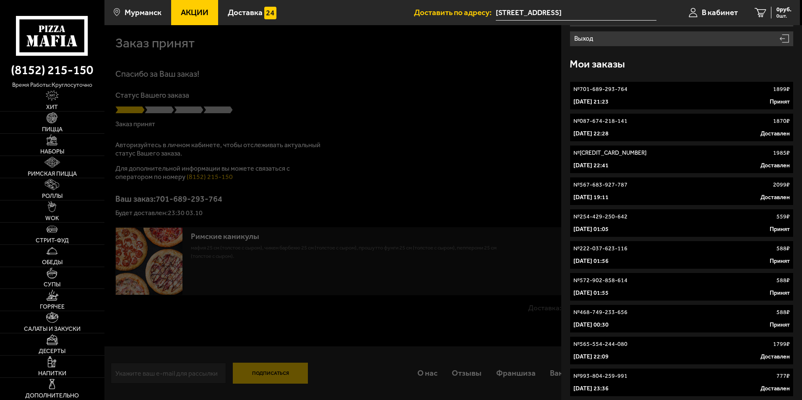
click at [647, 92] on div "№ 701-689-293-764 1899 ₽" at bounding box center [681, 89] width 216 height 8
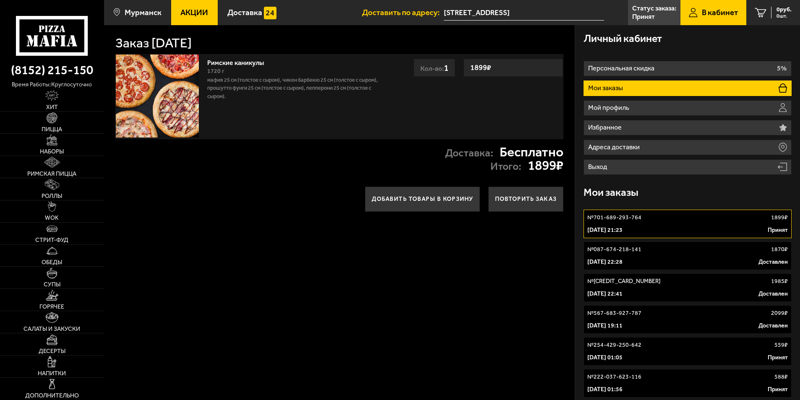
click at [627, 247] on p "№ 087-674-218-141" at bounding box center [614, 249] width 54 height 8
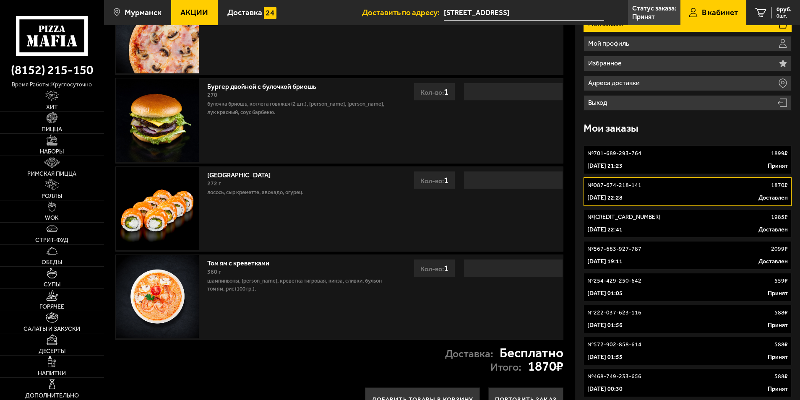
scroll to position [84, 0]
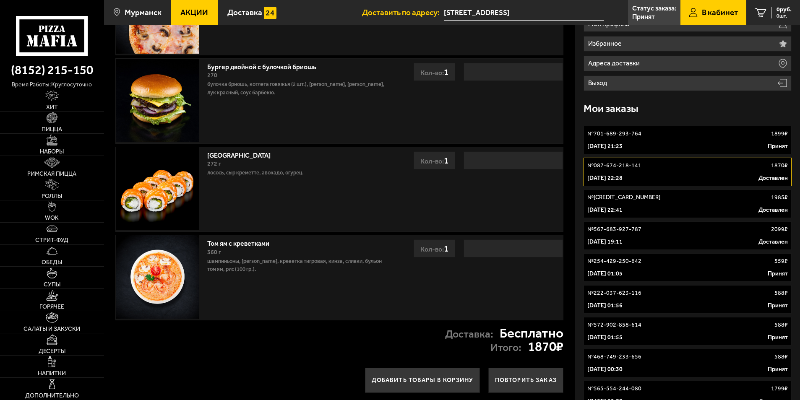
click at [650, 202] on link "№ 623-626-159-015 1985 ₽ 9 мая 2023 г. 22:41 Доставлен" at bounding box center [687, 204] width 208 height 29
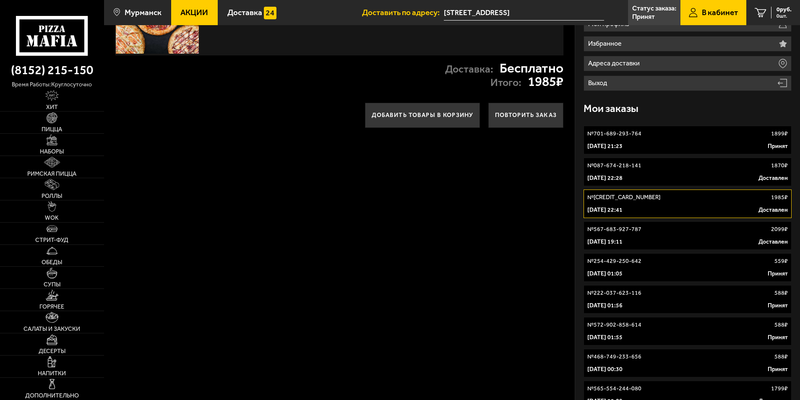
click at [681, 266] on link "№ 254-429-250-642 559 ₽ 9 октября 2021 г. 01:05 Принят" at bounding box center [687, 267] width 208 height 29
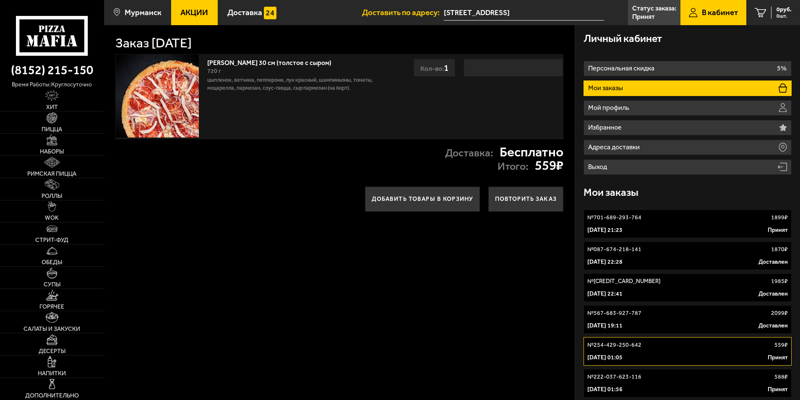
click at [674, 249] on div "№ 087-674-218-141 1870 ₽" at bounding box center [687, 249] width 201 height 8
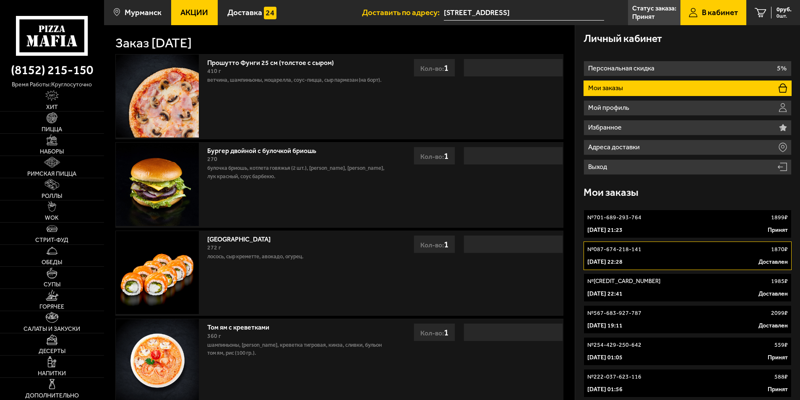
click at [661, 284] on div "№ 623-626-159-015 1985 ₽" at bounding box center [687, 281] width 201 height 8
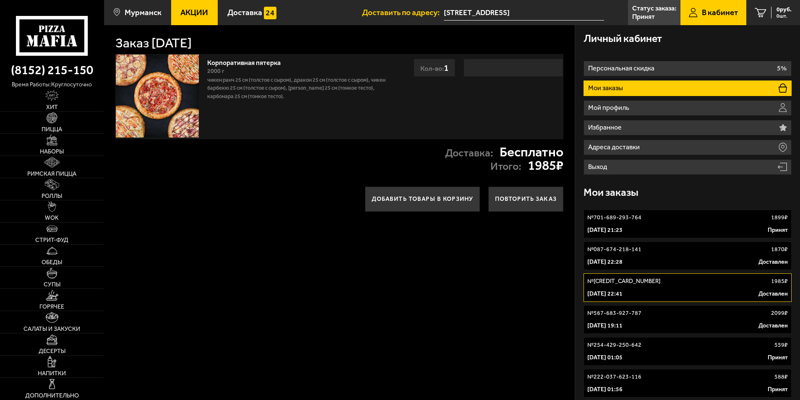
click at [660, 310] on div "№ 567-683-927-787 2099 ₽" at bounding box center [687, 313] width 201 height 8
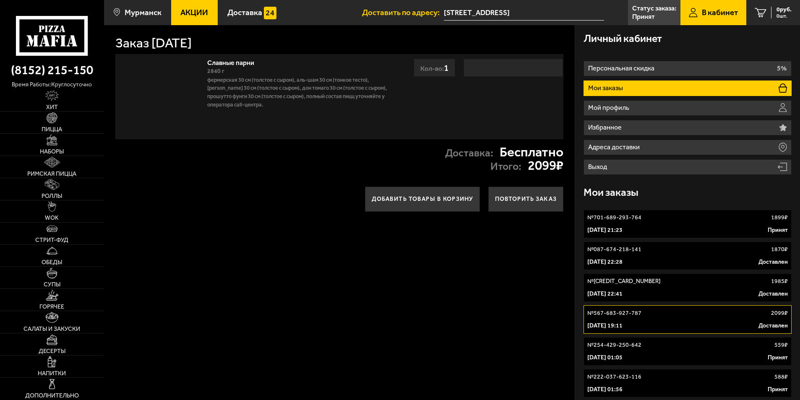
click at [648, 347] on div "№ 254-429-250-642 559 ₽" at bounding box center [687, 345] width 201 height 8
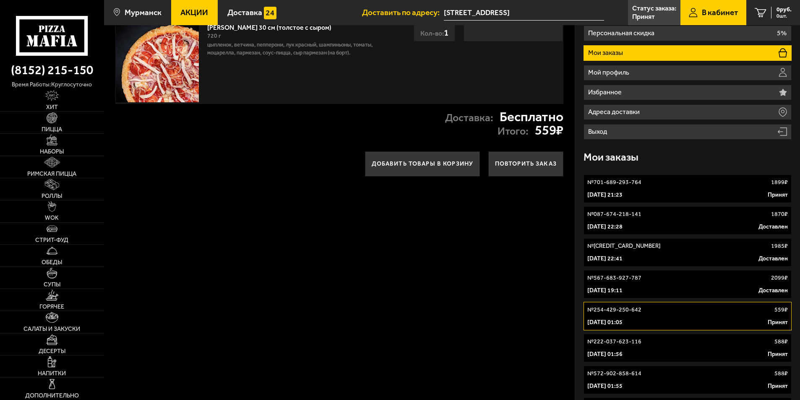
scroll to position [84, 0]
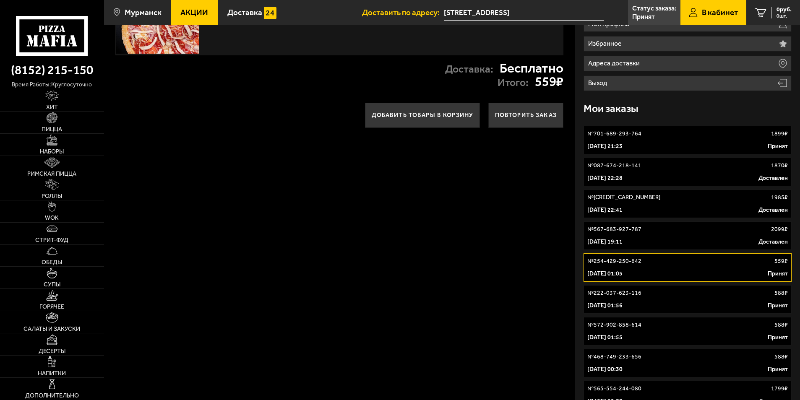
click at [663, 293] on div "№ 222-037-623-116 588 ₽" at bounding box center [687, 293] width 201 height 8
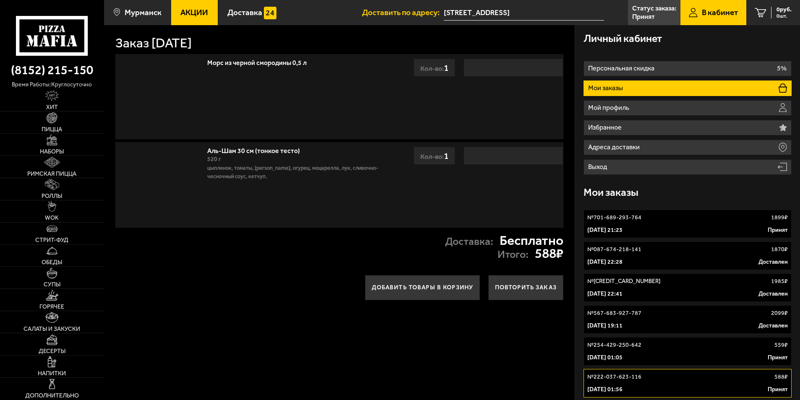
click at [622, 229] on p "3 октября 2025 г. 21:23" at bounding box center [604, 230] width 35 height 8
